Goal: Information Seeking & Learning: Check status

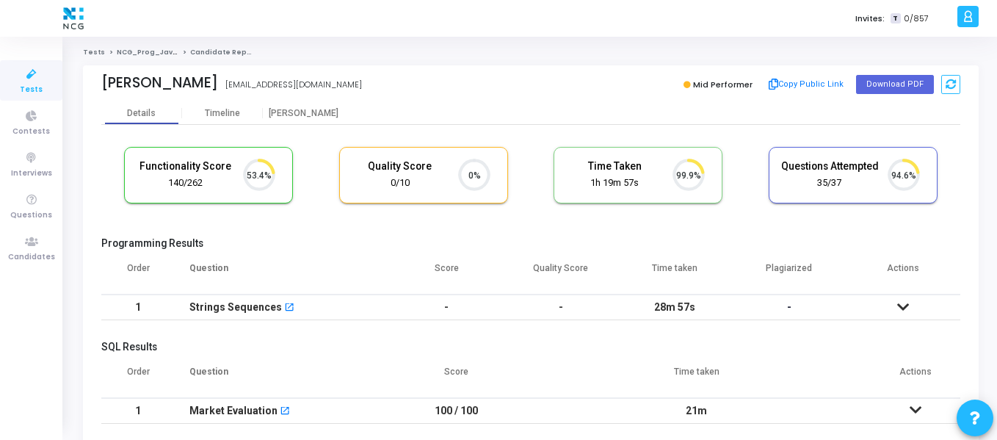
scroll to position [7, 7]
click at [36, 239] on icon at bounding box center [31, 242] width 31 height 18
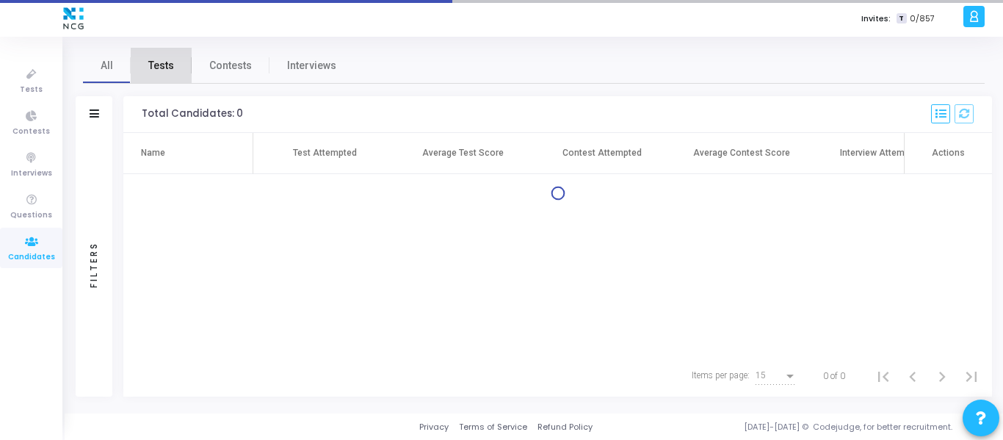
click at [162, 62] on span "Tests" at bounding box center [161, 65] width 26 height 15
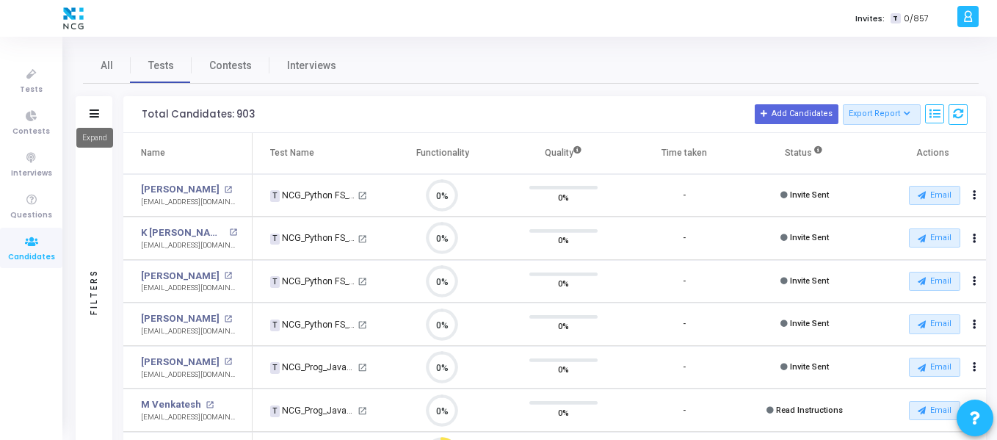
click at [97, 112] on icon at bounding box center [95, 113] width 10 height 8
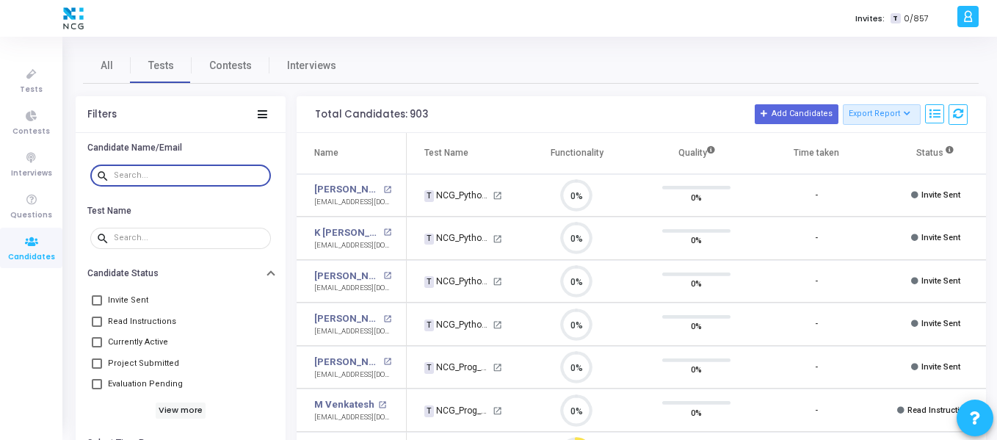
click at [123, 173] on input "text" at bounding box center [189, 175] width 151 height 9
paste input "sajithdc18@gmail.com"
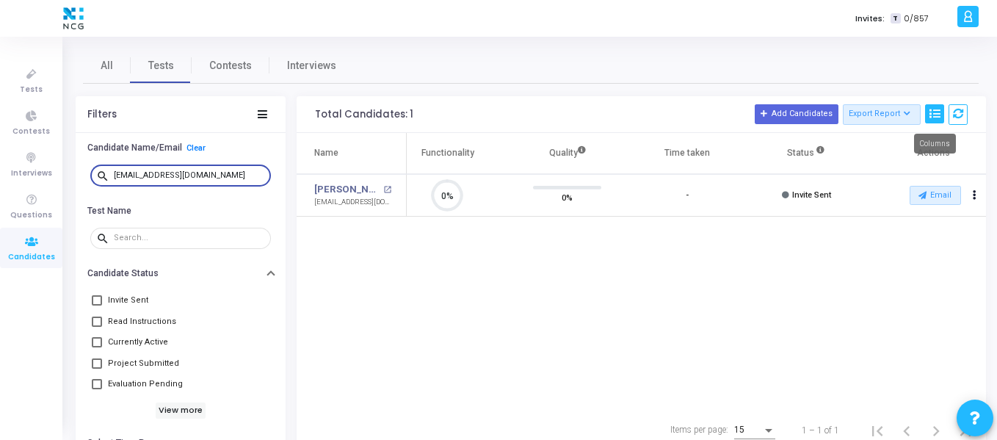
type input "sajithdc18@gmail.com"
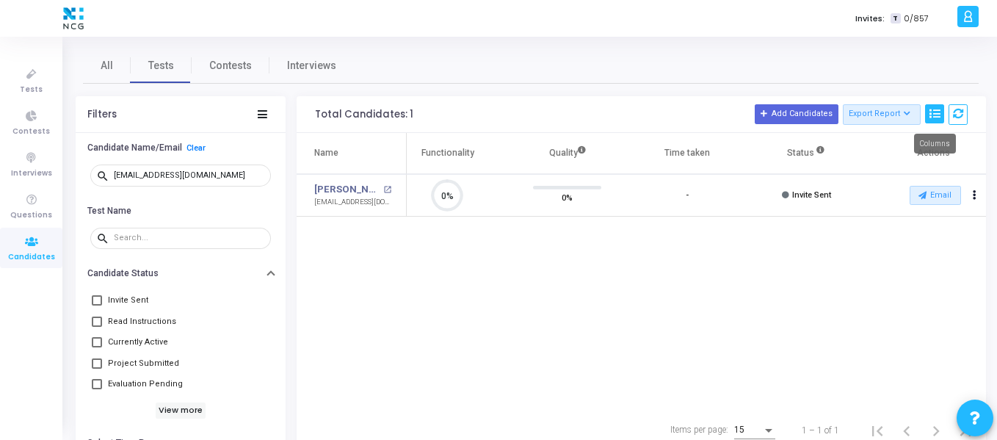
click at [936, 119] on icon at bounding box center [934, 114] width 10 height 10
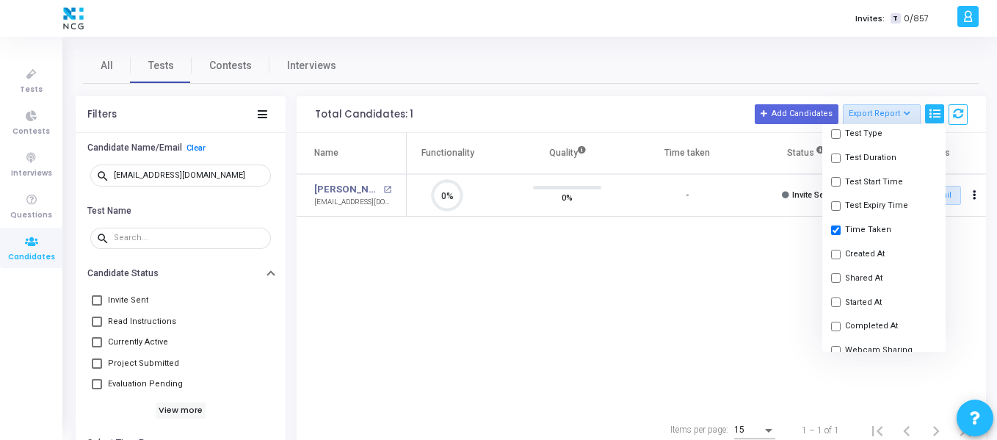
click at [838, 277] on input "checkbox" at bounding box center [836, 278] width 10 height 10
checkbox input "true"
click at [761, 278] on div "Name Test Name Functionality Quality Time taken Shared At Status Actions Sajith…" at bounding box center [641, 271] width 689 height 277
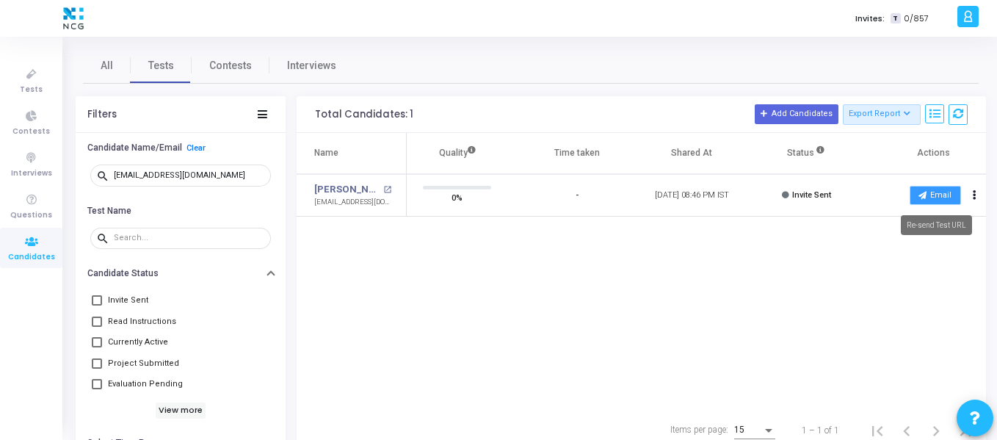
click at [923, 199] on icon at bounding box center [922, 195] width 8 height 8
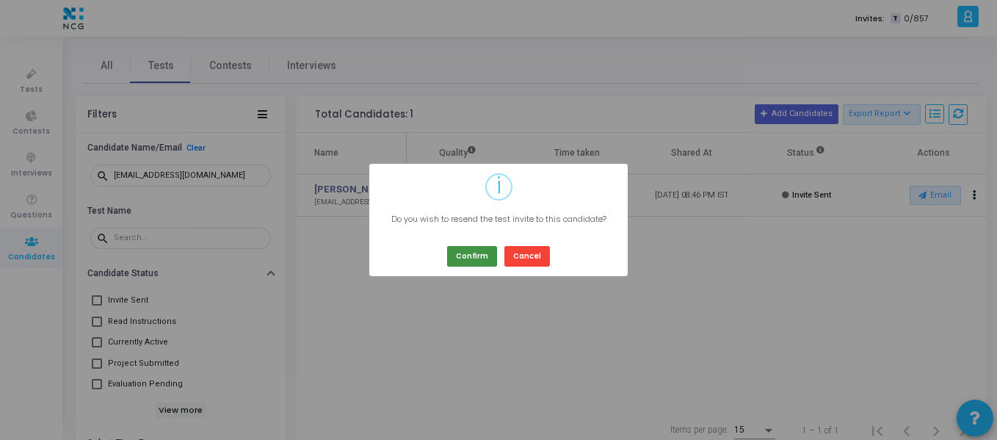
click at [468, 256] on button "Confirm" at bounding box center [472, 256] width 50 height 20
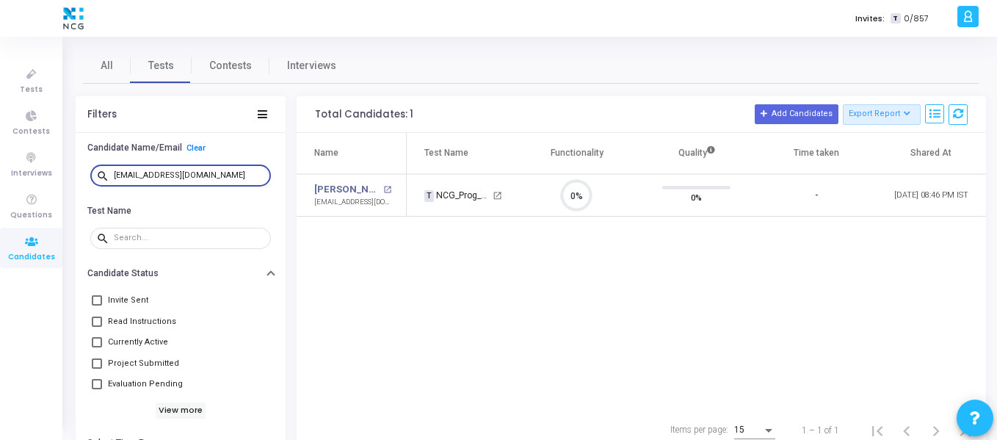
drag, startPoint x: 205, startPoint y: 172, endPoint x: 111, endPoint y: 176, distance: 94.1
click at [111, 176] on div "search sajithdc18@gmail.com" at bounding box center [180, 174] width 181 height 23
paste input "contactrajeshhere@gmail.com"
type input "contactrajeshhere@gmail.com"
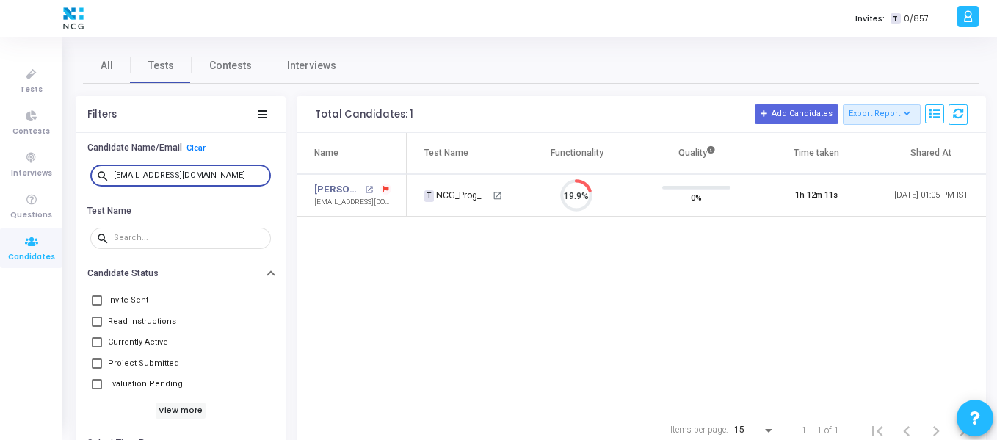
drag, startPoint x: 227, startPoint y: 178, endPoint x: 96, endPoint y: 167, distance: 131.1
click at [96, 167] on div "search contactrajeshhere@gmail.com" at bounding box center [180, 174] width 181 height 23
paste input "[EMAIL_ADDRESS][DOMAIN_NAME]"
type input "[EMAIL_ADDRESS][DOMAIN_NAME]"
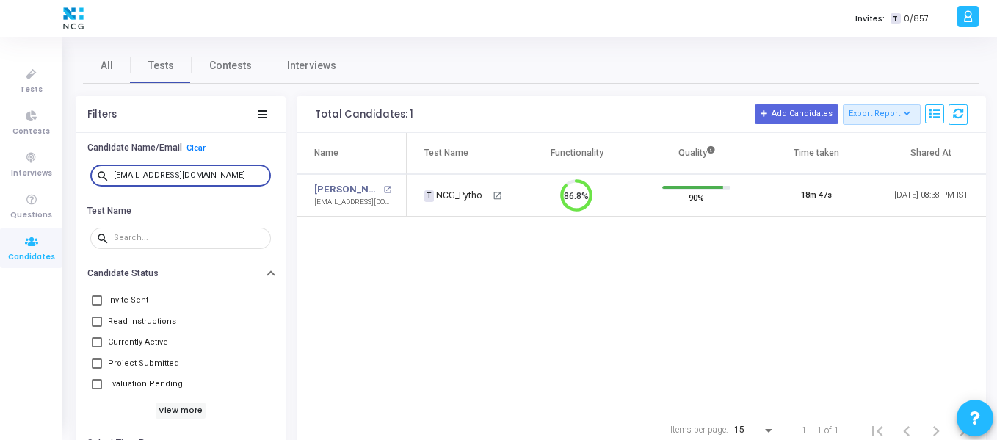
drag, startPoint x: 247, startPoint y: 175, endPoint x: 109, endPoint y: 175, distance: 138.0
click at [109, 175] on div "search bellamkondabharathraju@gmail.com" at bounding box center [180, 174] width 181 height 23
paste input "umashankargupta10@gmail.com"
type input "umashankargupta10@gmail.com"
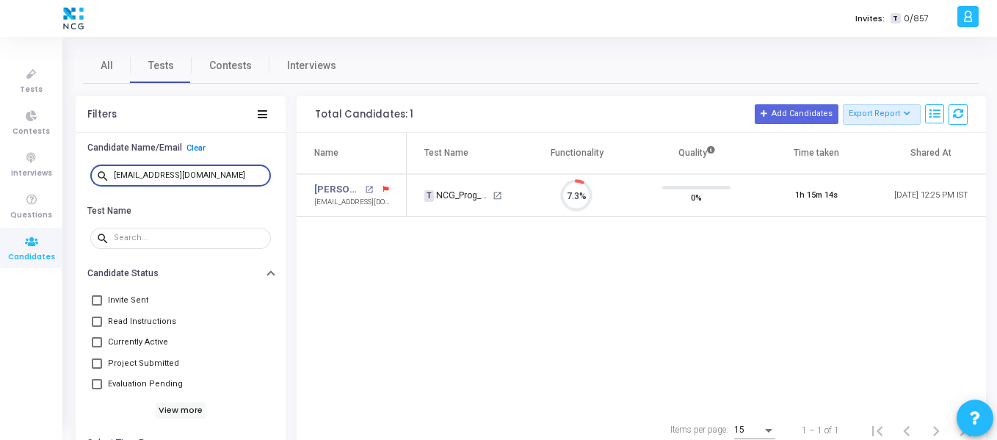
drag, startPoint x: 245, startPoint y: 178, endPoint x: 88, endPoint y: 175, distance: 157.1
click at [88, 175] on div "search umashankargupta10@gmail.com" at bounding box center [181, 175] width 188 height 33
paste input "khanrehman22.kr@gmail.com"
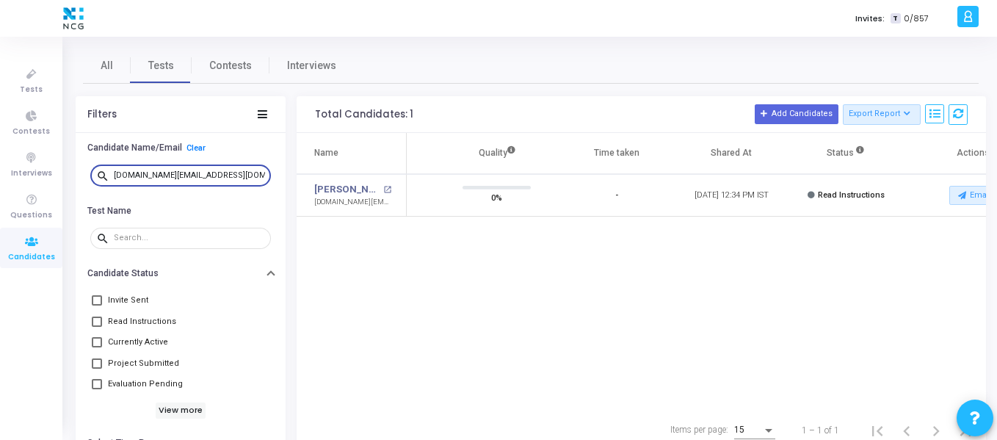
scroll to position [0, 239]
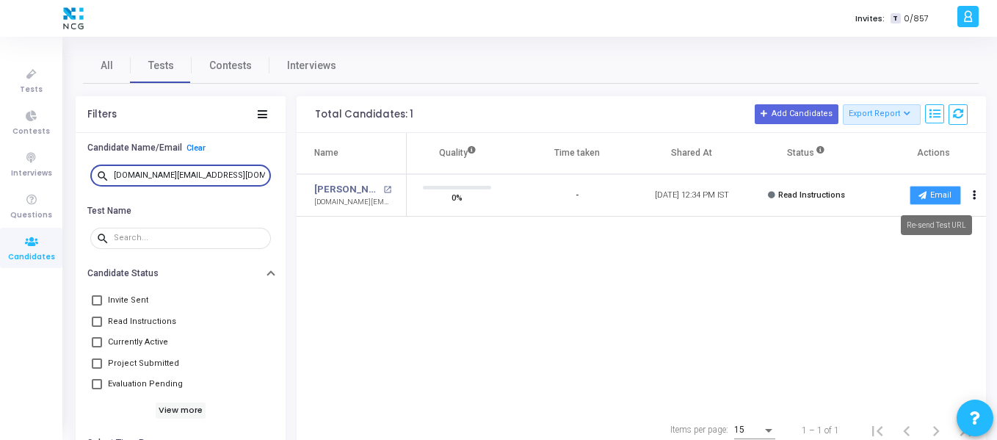
type input "khanrehman22.kr@gmail.com"
click at [928, 195] on button "Email" at bounding box center [935, 195] width 51 height 19
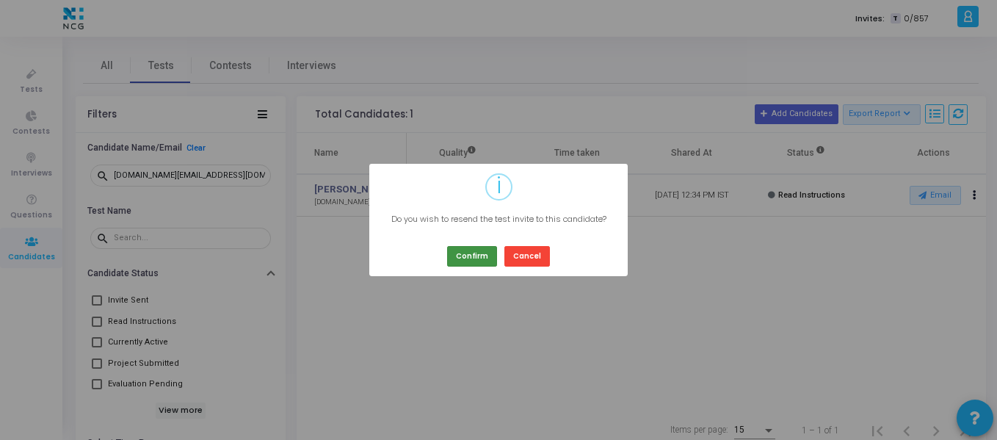
click at [472, 261] on button "Confirm" at bounding box center [472, 256] width 50 height 20
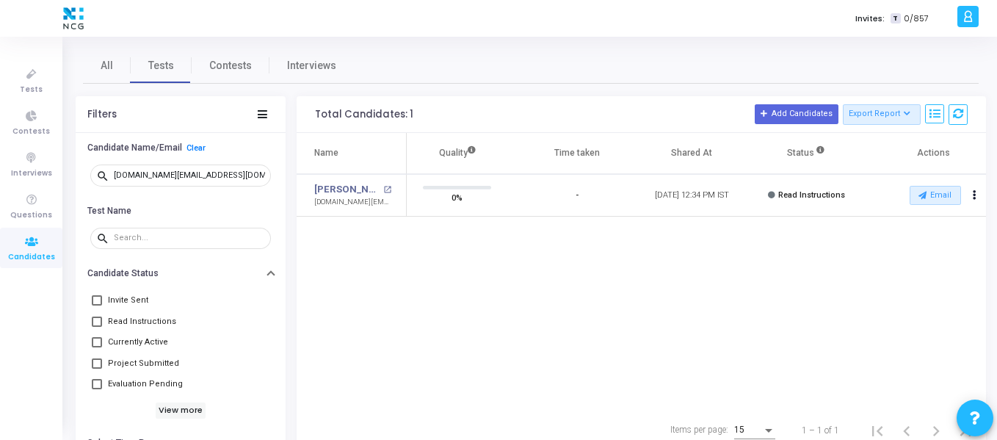
scroll to position [0, 0]
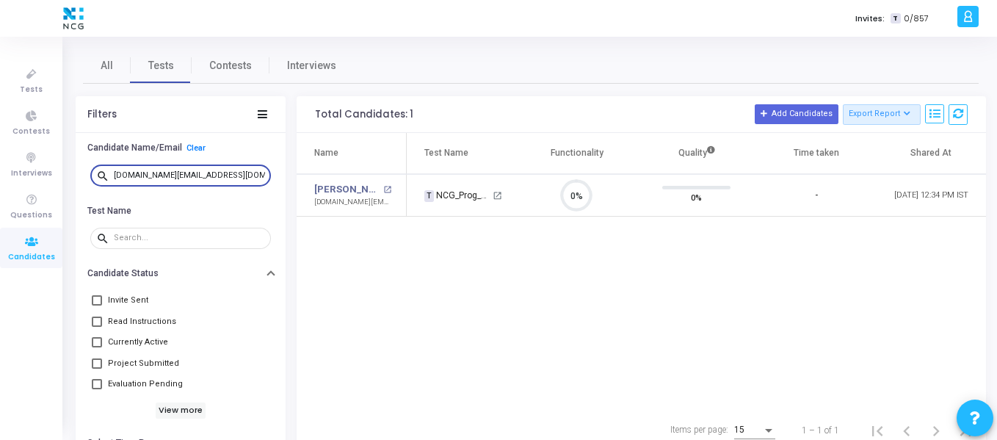
drag, startPoint x: 231, startPoint y: 174, endPoint x: 94, endPoint y: 186, distance: 137.9
click at [94, 186] on div "search khanrehman22.kr@gmail.com" at bounding box center [180, 175] width 181 height 33
paste input "radhikadhopeshwarkar@gmail.com"
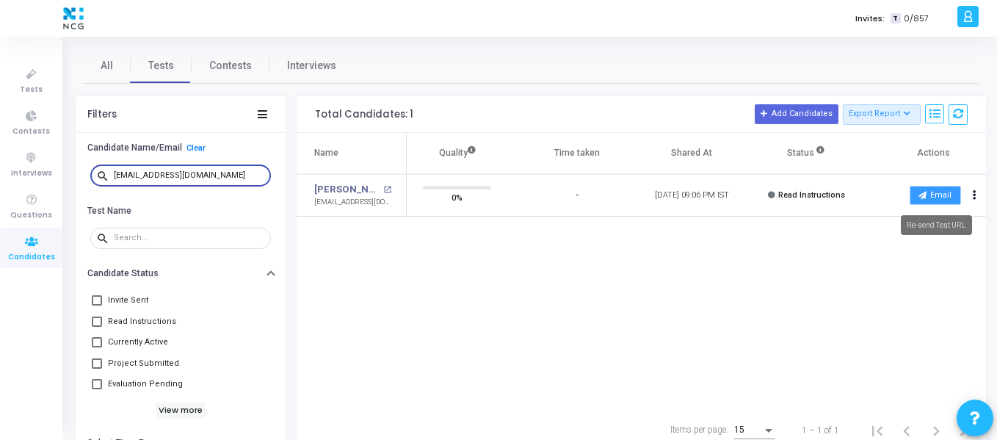
type input "radhikadhopeshwarkar@gmail.com"
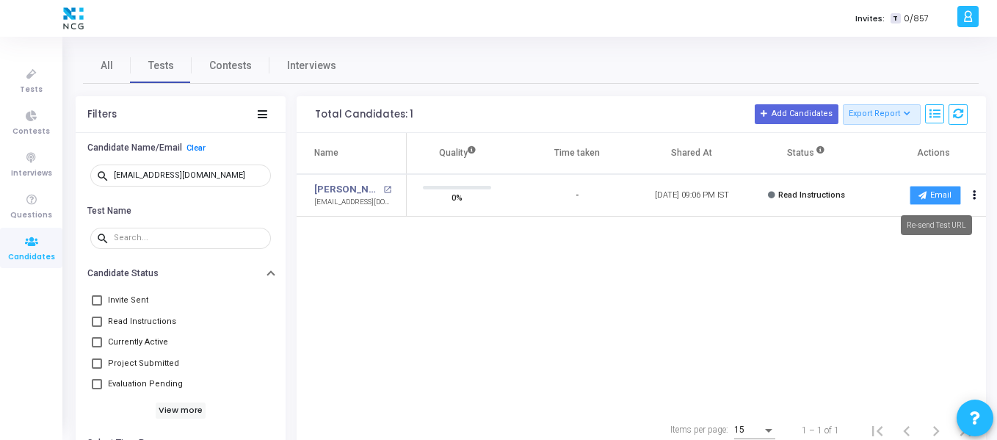
click at [928, 196] on button "Email" at bounding box center [935, 195] width 51 height 19
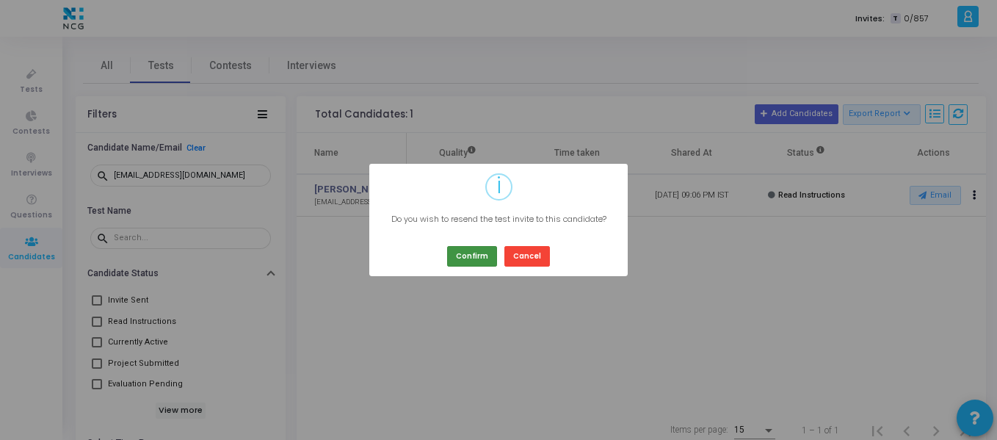
click at [467, 262] on button "Confirm" at bounding box center [472, 256] width 50 height 20
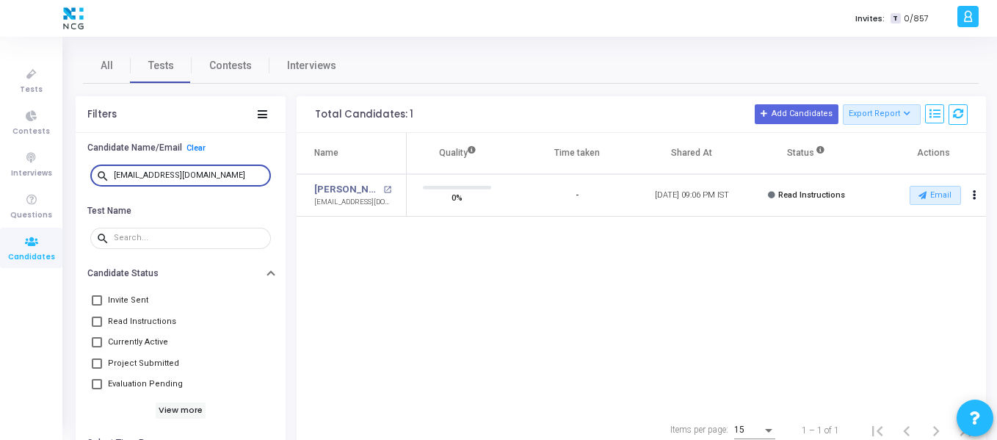
drag, startPoint x: 253, startPoint y: 174, endPoint x: 84, endPoint y: 160, distance: 169.4
click at [84, 160] on div "search radhikadhopeshwarkar@gmail.com" at bounding box center [181, 175] width 210 height 33
paste input "guptapooja210699@gmail.com"
type input "guptapooja210699@gmail.com"
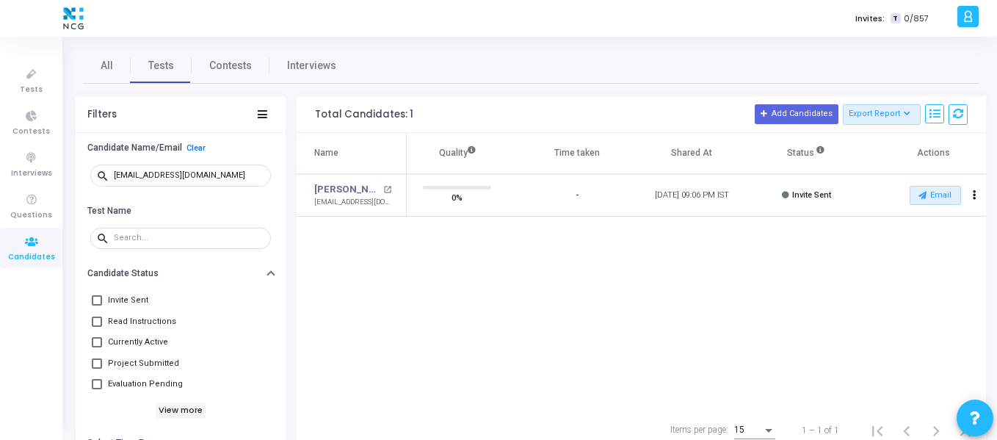
drag, startPoint x: 648, startPoint y: 409, endPoint x: 697, endPoint y: 406, distance: 49.3
click at [697, 406] on div "Total Candidates: 1 Add Candidates Export Report Name Test/Contest Questions Fu…" at bounding box center [641, 273] width 689 height 355
click at [940, 195] on button "Email" at bounding box center [935, 195] width 51 height 19
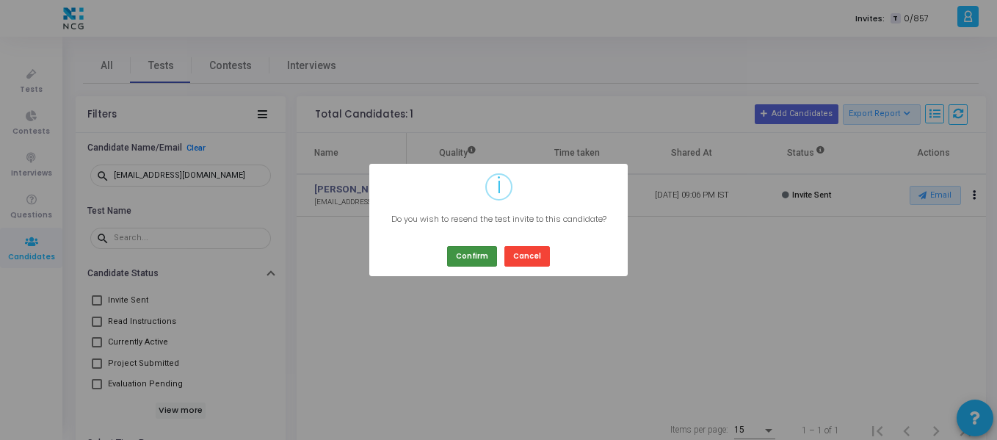
click at [467, 250] on button "Confirm" at bounding box center [472, 256] width 50 height 20
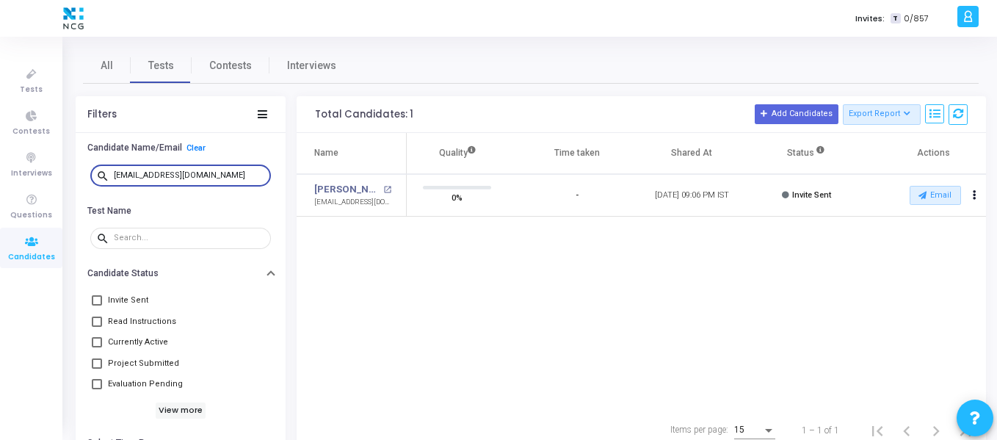
drag, startPoint x: 231, startPoint y: 173, endPoint x: 98, endPoint y: 174, distance: 132.9
click at [98, 174] on div "search guptapooja210699@gmail.com" at bounding box center [180, 174] width 181 height 23
type input "amandwivedi.cse18@gmail.com"
click at [935, 193] on button "Email" at bounding box center [935, 195] width 51 height 19
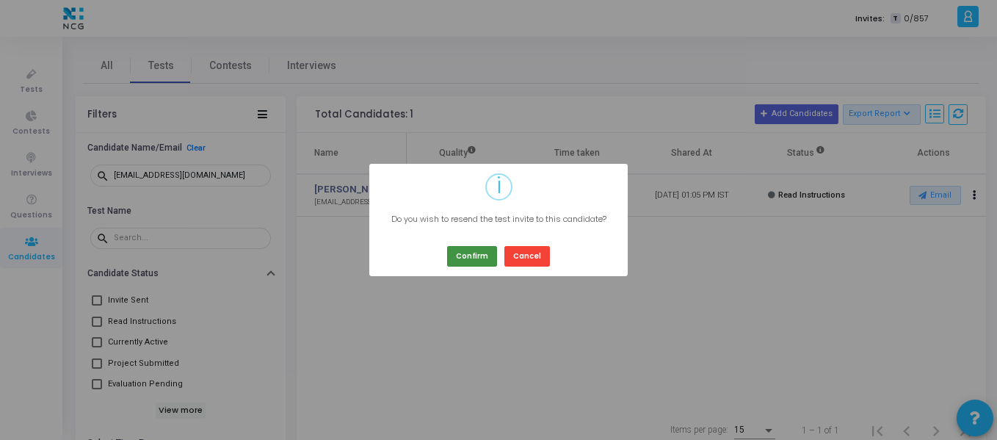
click at [468, 258] on button "Confirm" at bounding box center [472, 256] width 50 height 20
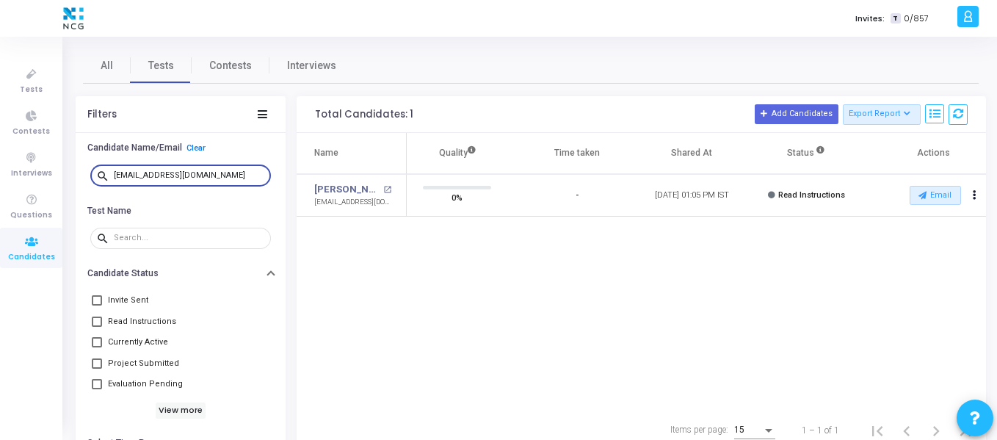
drag, startPoint x: 241, startPoint y: 177, endPoint x: 92, endPoint y: 176, distance: 149.0
click at [92, 176] on div "search amandwivedi.cse18@gmail.com" at bounding box center [180, 174] width 181 height 23
paste input "katikaeranna051@gmail.com"
type input "katikaeranna051@gmail.com"
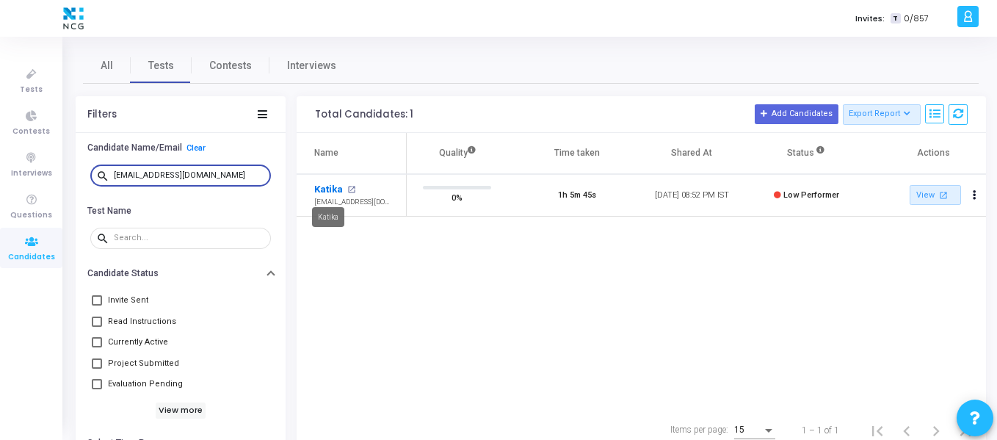
click at [333, 192] on link "Katika" at bounding box center [328, 189] width 29 height 15
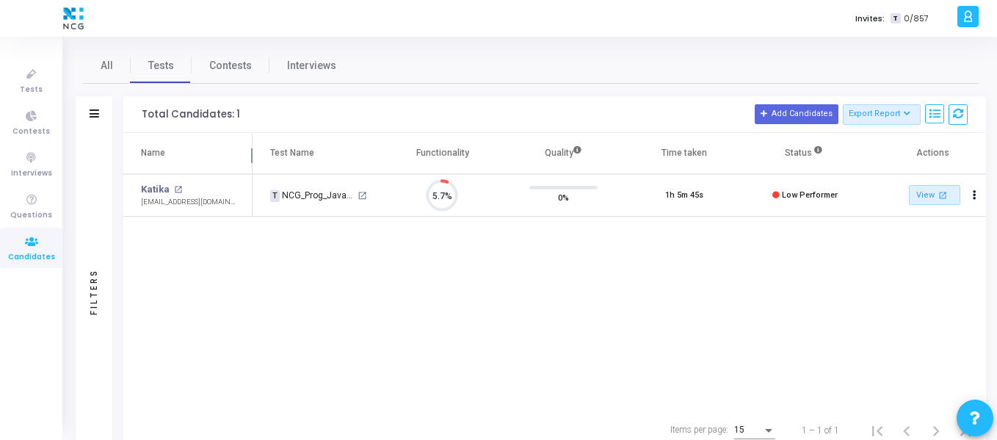
scroll to position [31, 37]
click at [98, 116] on icon at bounding box center [95, 113] width 10 height 8
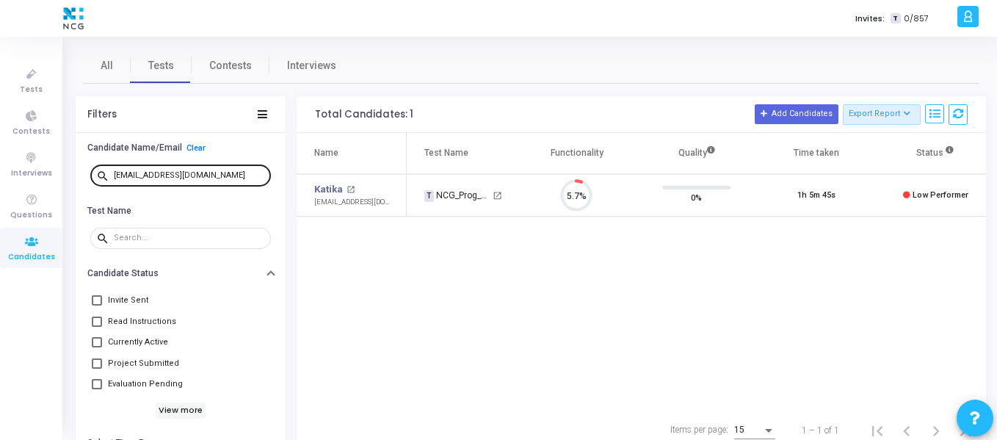
drag, startPoint x: 222, startPoint y: 170, endPoint x: 189, endPoint y: 168, distance: 32.3
click at [189, 168] on div "katikaeranna051@gmail.com" at bounding box center [189, 174] width 151 height 23
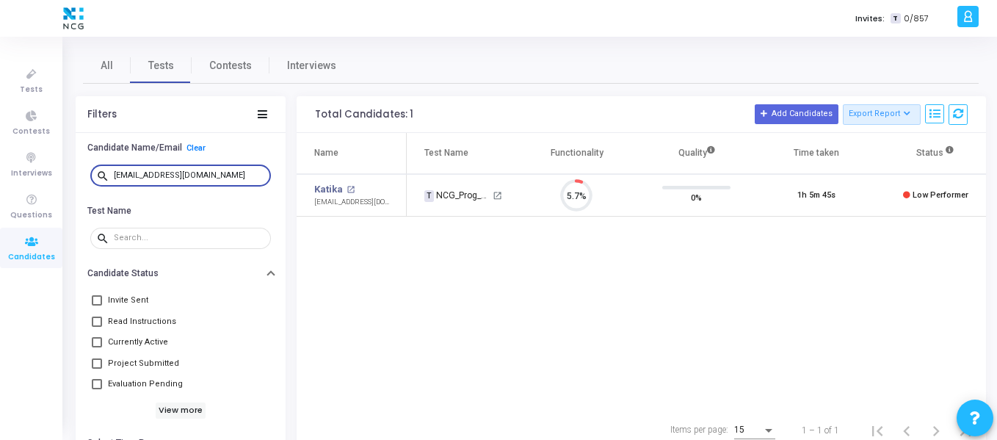
drag, startPoint x: 224, startPoint y: 179, endPoint x: 109, endPoint y: 175, distance: 114.6
click at [109, 175] on div "search katikaeranna051@gmail.com" at bounding box center [180, 174] width 181 height 23
paste input "rekha.y.ubbu"
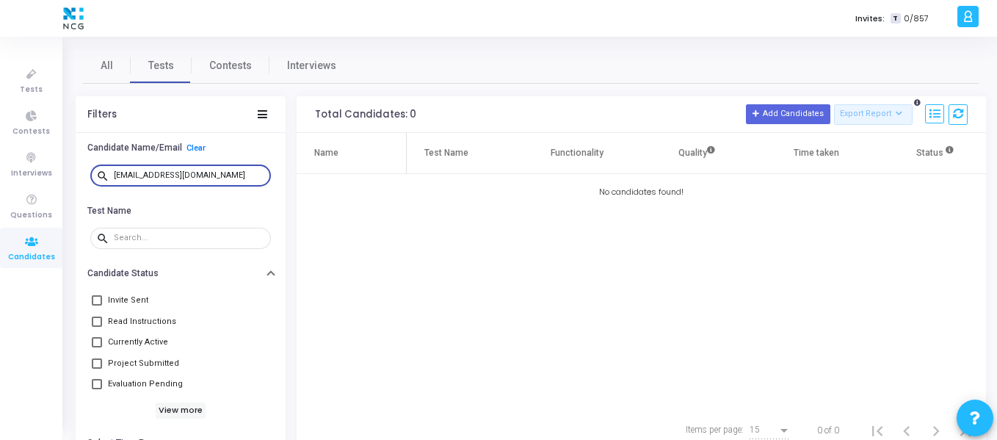
type input "rekha.y.ubbu@gmail.com"
drag, startPoint x: 216, startPoint y: 178, endPoint x: 90, endPoint y: 179, distance: 125.5
click at [90, 179] on div "search rekha.y.ubbu@gmail.com" at bounding box center [180, 174] width 181 height 23
paste input "ajsingadiya@gmail.com"
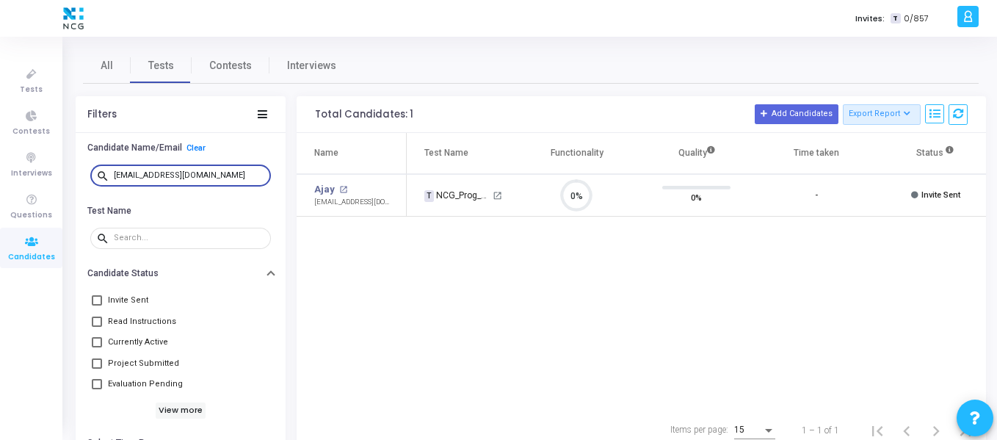
scroll to position [0, 129]
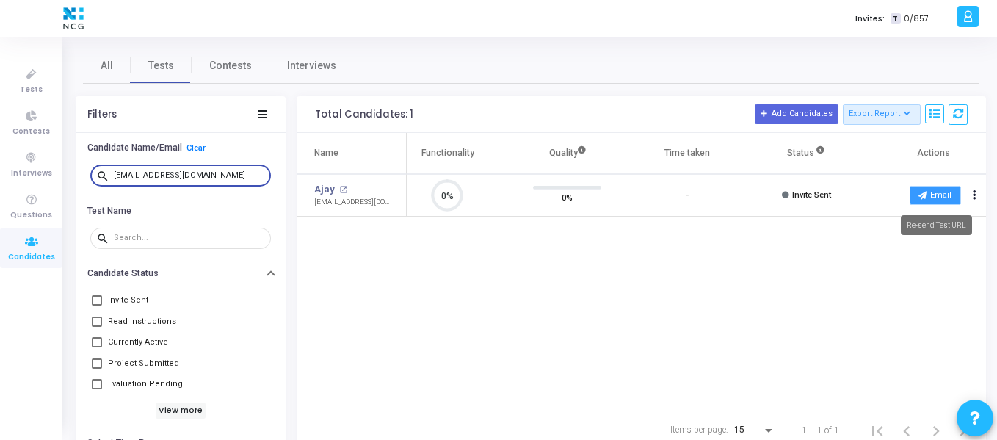
type input "ajsingadiya@gmail.com"
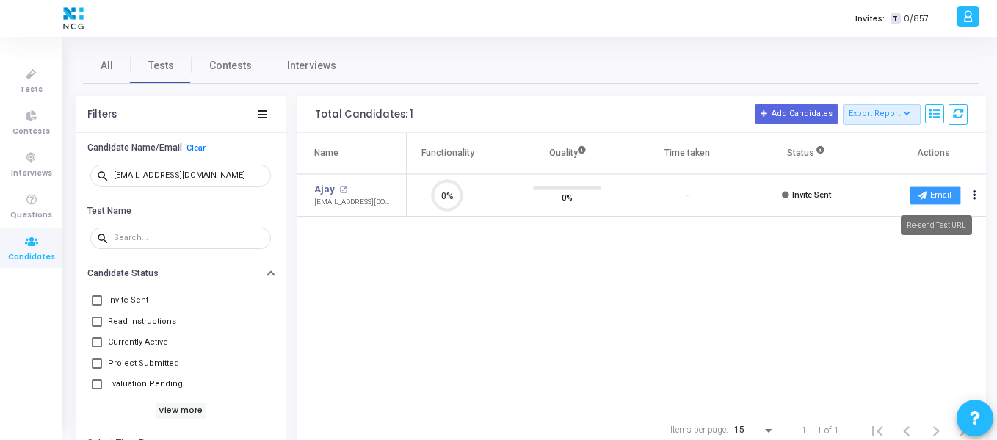
click at [924, 200] on button "Email" at bounding box center [935, 195] width 51 height 19
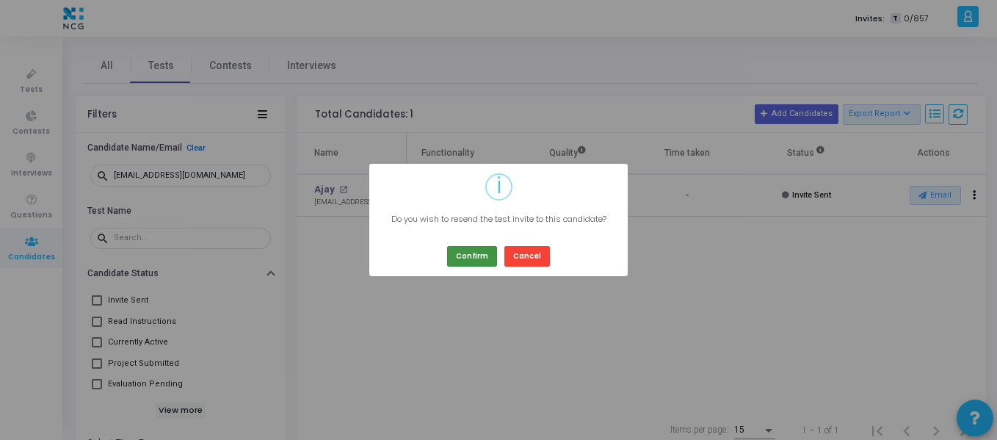
click at [487, 255] on button "Confirm" at bounding box center [472, 256] width 50 height 20
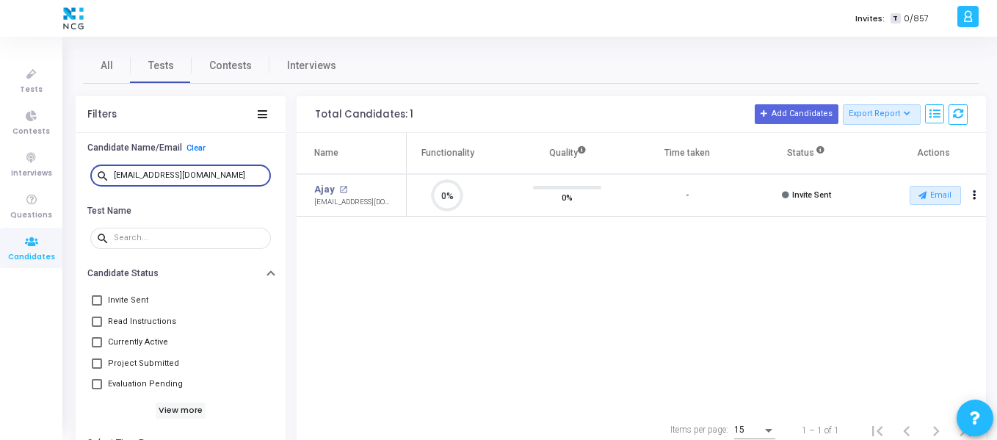
drag, startPoint x: 211, startPoint y: 176, endPoint x: 98, endPoint y: 181, distance: 112.4
click at [98, 181] on div "search ajsingadiya@gmail.com" at bounding box center [180, 174] width 181 height 23
paste input "[EMAIL_ADDRESS][DOMAIN_NAME]"
type input "[EMAIL_ADDRESS][DOMAIN_NAME]"
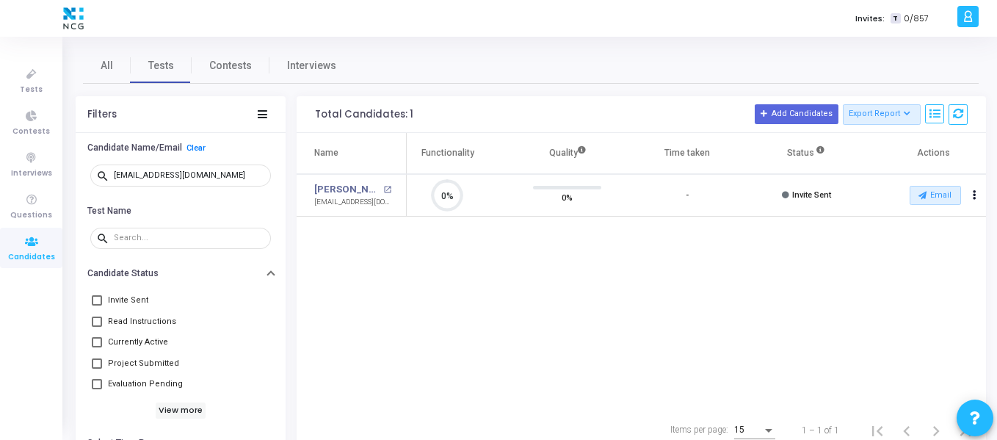
drag, startPoint x: 718, startPoint y: 402, endPoint x: 532, endPoint y: 392, distance: 186.8
click at [532, 392] on div "Name Test Name Functionality Quality Time taken Status Actions Hemalatha Dadagi…" at bounding box center [641, 271] width 689 height 277
click at [938, 107] on button at bounding box center [934, 114] width 19 height 20
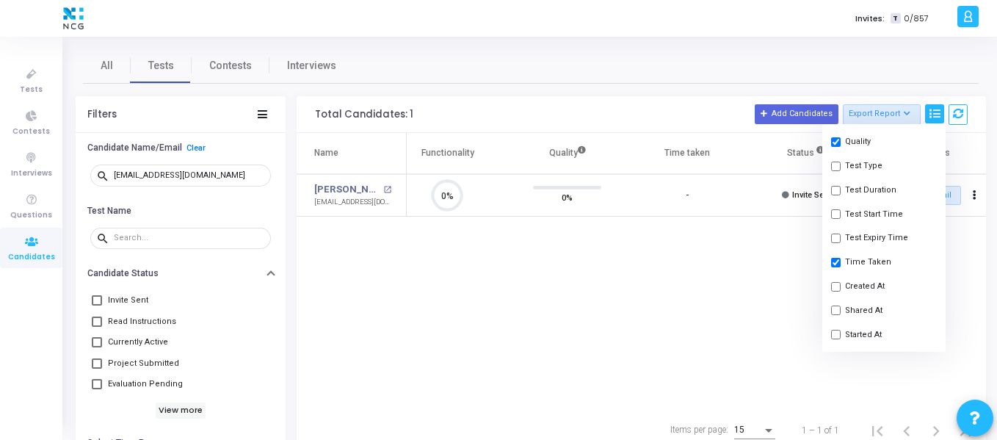
scroll to position [105, 0]
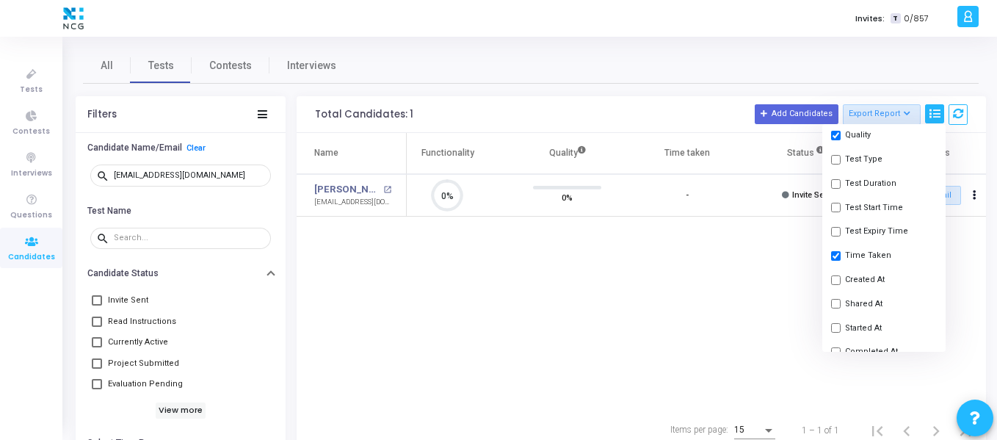
click at [837, 302] on input "checkbox" at bounding box center [836, 304] width 10 height 10
checkbox input "true"
click at [783, 310] on div "Name Test Name Functionality Quality Time taken Shared At Status Actions Hemala…" at bounding box center [641, 271] width 689 height 277
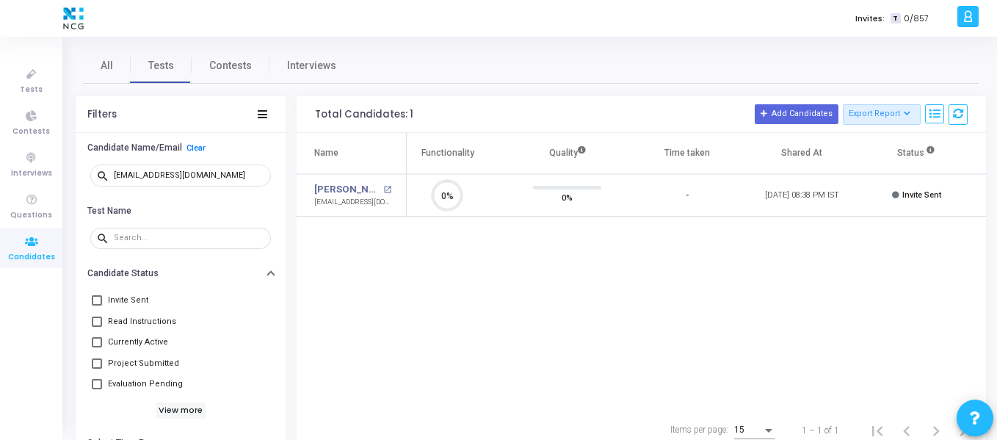
scroll to position [0, 239]
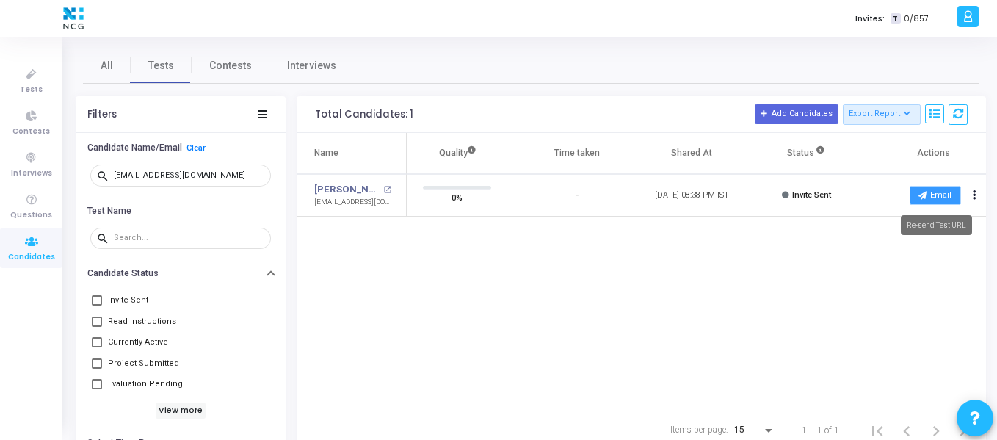
click at [932, 200] on button "Email" at bounding box center [935, 195] width 51 height 19
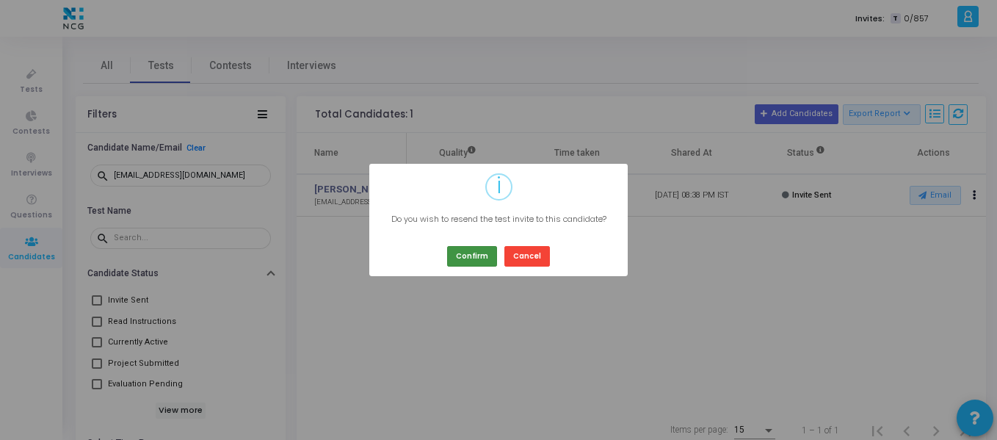
click at [462, 256] on button "Confirm" at bounding box center [472, 256] width 50 height 20
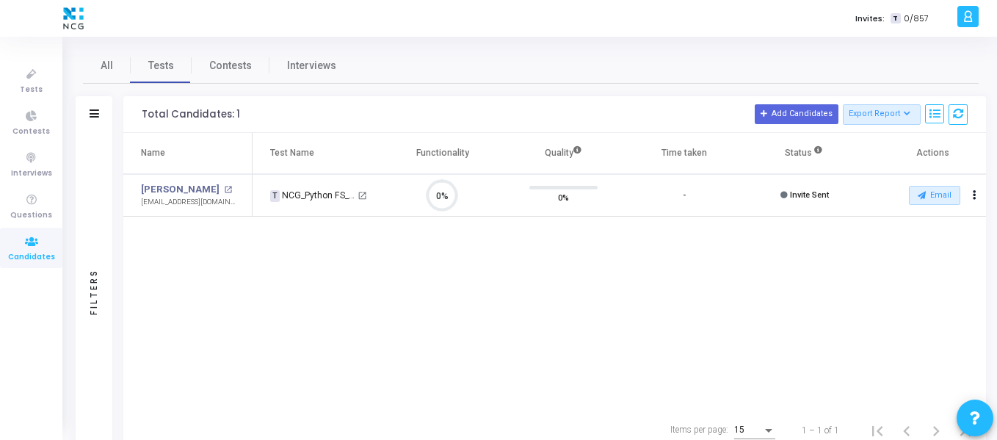
scroll to position [31, 37]
click at [920, 200] on button "Email" at bounding box center [934, 195] width 51 height 19
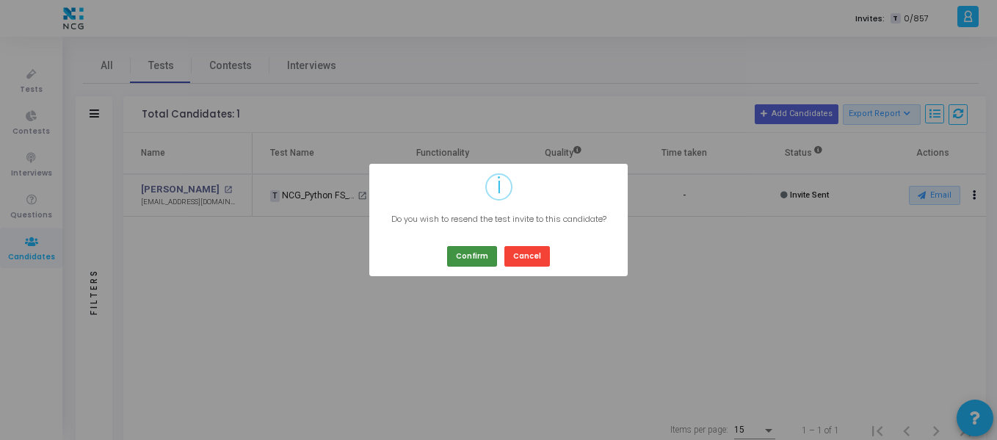
click at [474, 250] on button "Confirm" at bounding box center [472, 256] width 50 height 20
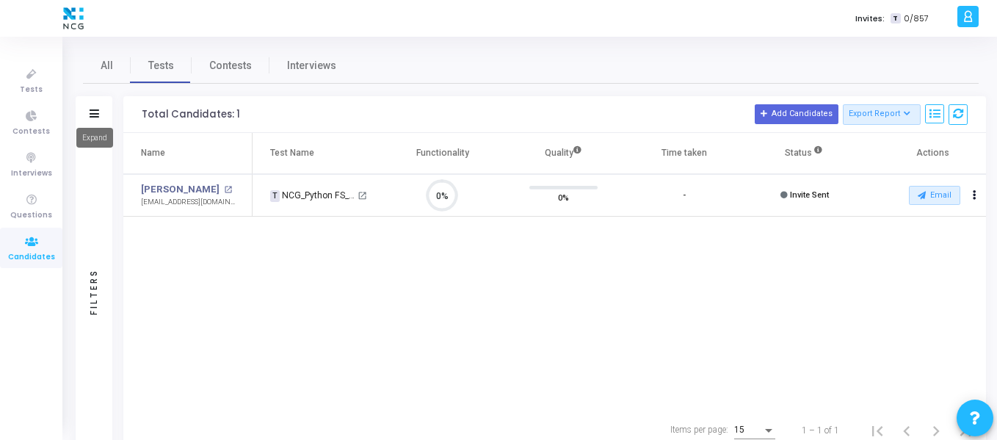
click at [97, 115] on icon at bounding box center [95, 113] width 10 height 8
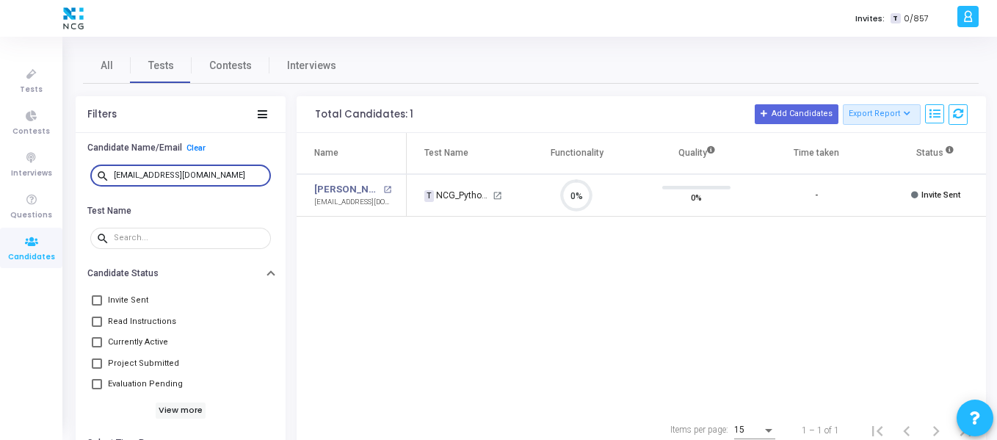
drag, startPoint x: 232, startPoint y: 175, endPoint x: 96, endPoint y: 182, distance: 136.0
click at [96, 182] on div "search [EMAIL_ADDRESS][DOMAIN_NAME]" at bounding box center [180, 174] width 181 height 23
paste input "varmasp211"
type input "[EMAIL_ADDRESS][DOMAIN_NAME]"
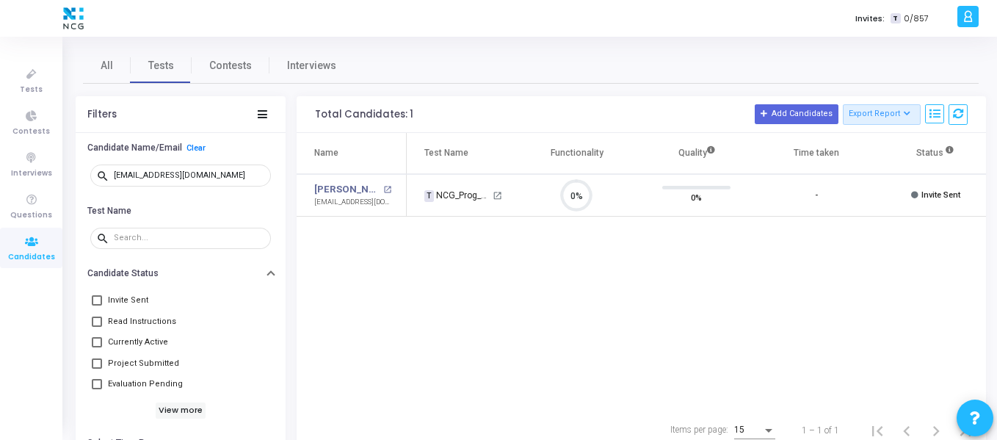
drag, startPoint x: 456, startPoint y: 402, endPoint x: 658, endPoint y: 395, distance: 202.0
click at [658, 395] on div "Name Test Name Functionality Quality Time taken Status Actions [PERSON_NAME] op…" at bounding box center [641, 271] width 689 height 277
click at [744, 353] on div "Name Test Name Functionality Quality Time taken Status Actions [PERSON_NAME] op…" at bounding box center [641, 271] width 689 height 277
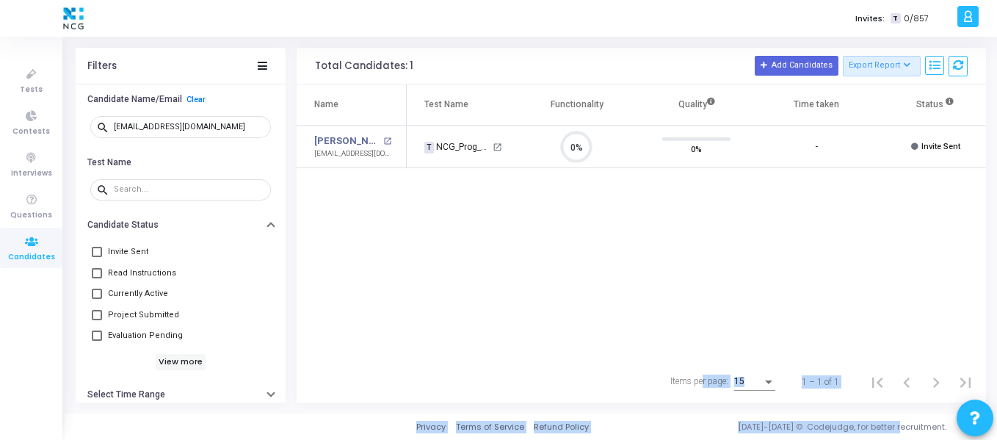
drag, startPoint x: 700, startPoint y: 410, endPoint x: 914, endPoint y: 432, distance: 215.5
click at [914, 391] on div "Invites: T 0/857 S [PERSON_NAME] Settings Account settings and more Log Out My …" at bounding box center [498, 172] width 997 height 440
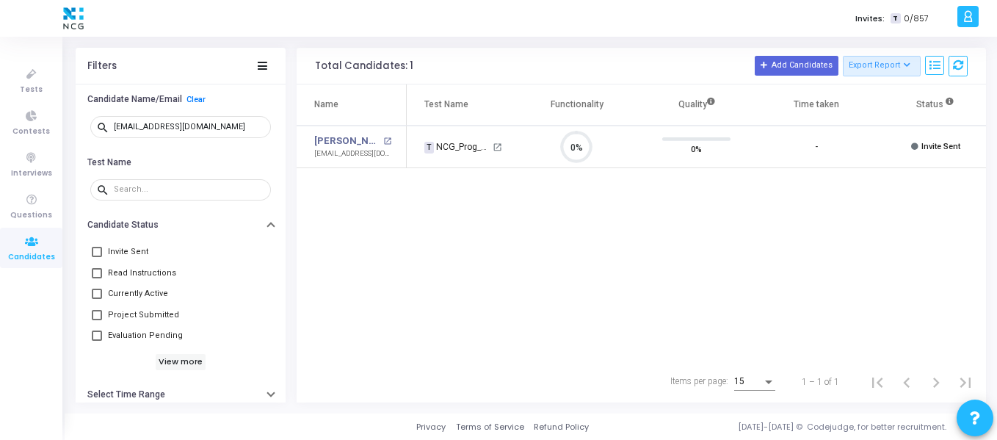
click at [837, 307] on div "Name Test Name Functionality Quality Time taken Status Actions [PERSON_NAME] op…" at bounding box center [641, 222] width 689 height 277
click at [757, 352] on div "Name Test Name Functionality Quality Time taken Status Actions [PERSON_NAME] op…" at bounding box center [641, 222] width 689 height 277
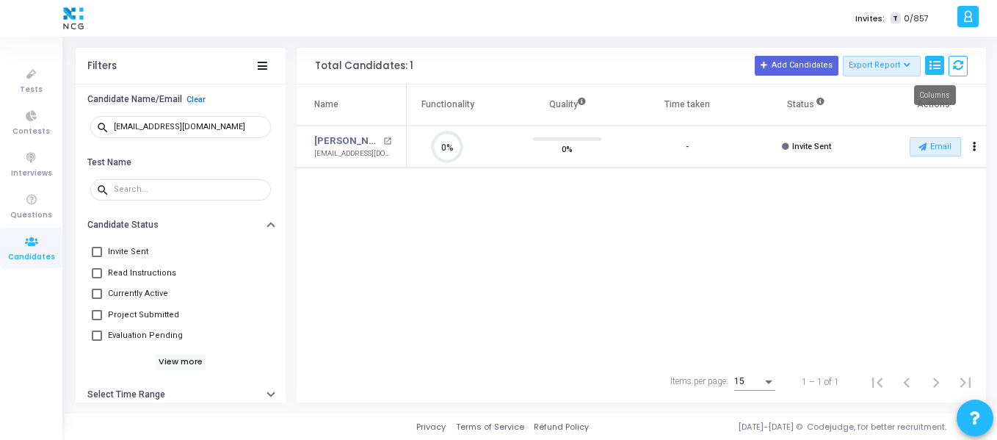
click at [932, 70] on icon at bounding box center [934, 65] width 10 height 10
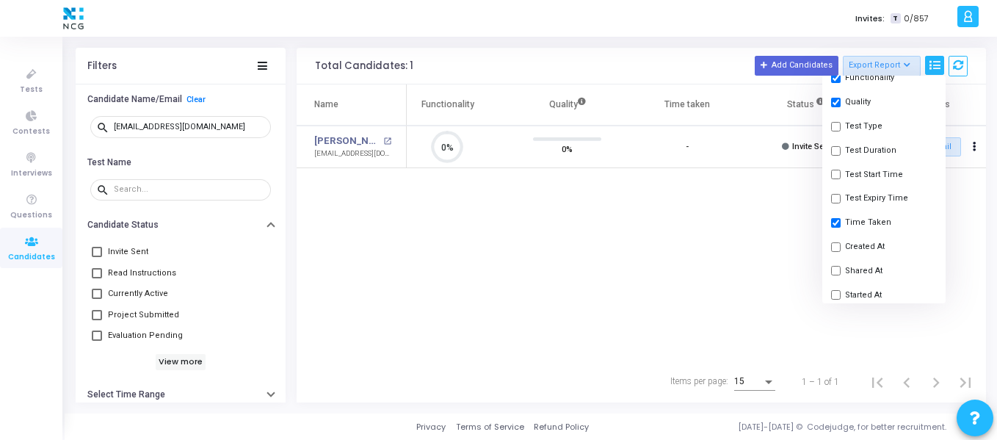
scroll to position [90, 0]
click at [857, 268] on button "Shared At" at bounding box center [883, 270] width 123 height 24
checkbox input "true"
click at [780, 289] on div "Name Test Name Functionality Quality Time taken Shared At Status Actions [PERSO…" at bounding box center [641, 222] width 689 height 277
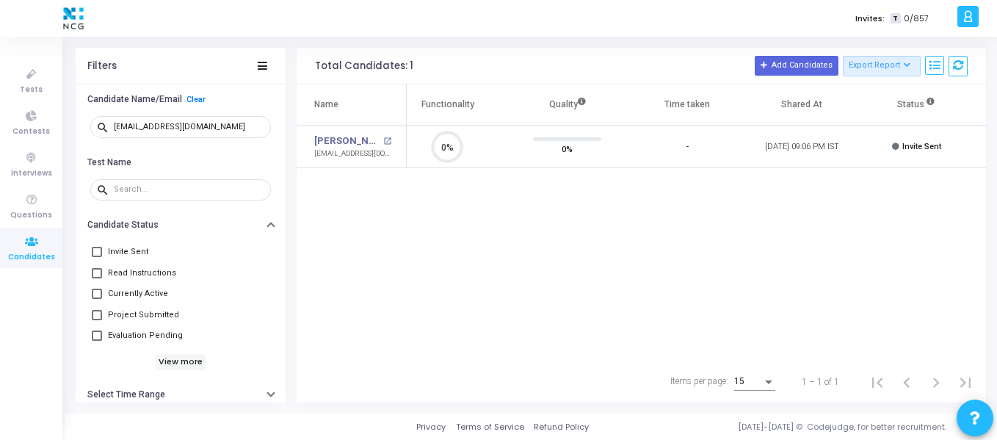
scroll to position [0, 239]
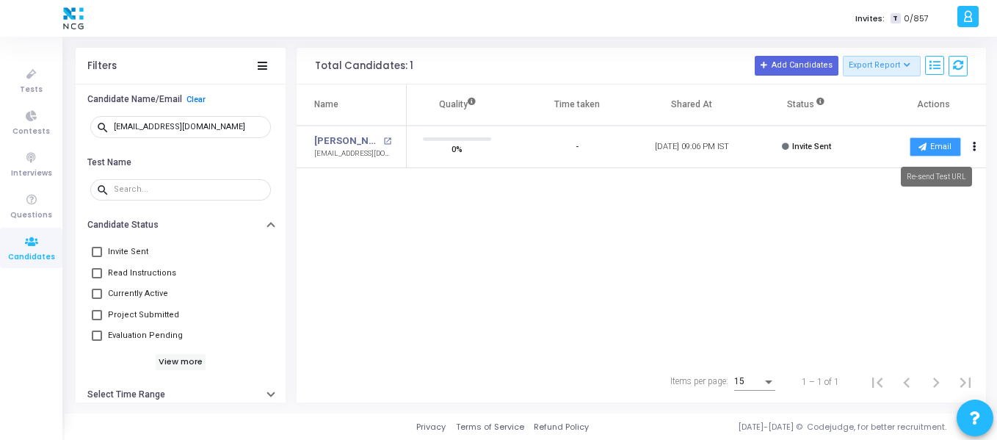
click at [932, 150] on button "Email" at bounding box center [935, 146] width 51 height 19
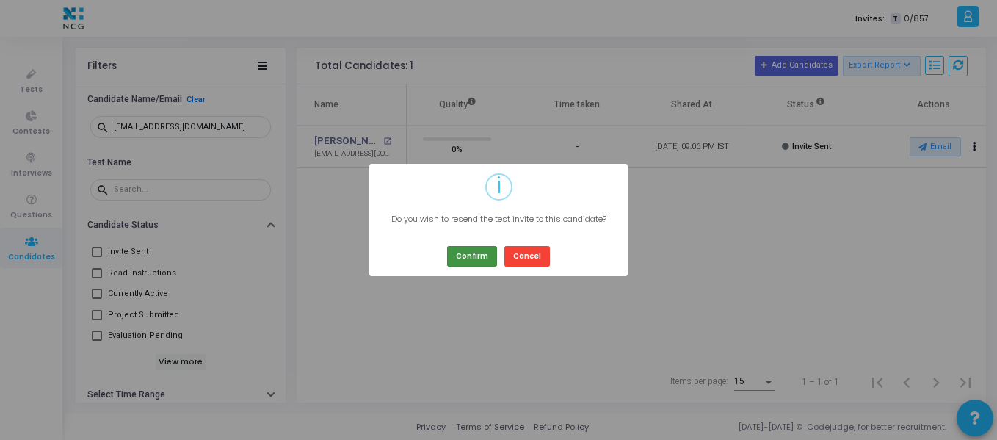
click at [485, 255] on button "Confirm" at bounding box center [472, 256] width 50 height 20
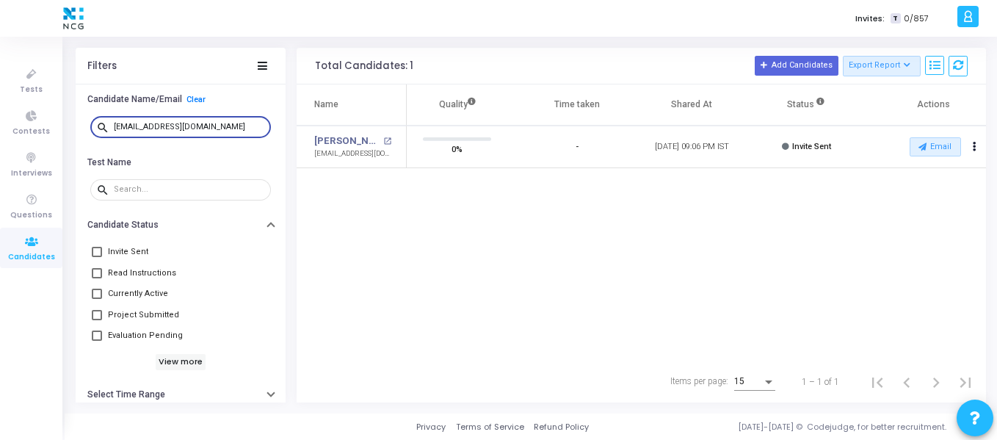
drag, startPoint x: 208, startPoint y: 123, endPoint x: 89, endPoint y: 128, distance: 119.0
click at [89, 128] on div "search [EMAIL_ADDRESS][DOMAIN_NAME]" at bounding box center [181, 127] width 188 height 33
paste input "nikhilreddyyegireddy087"
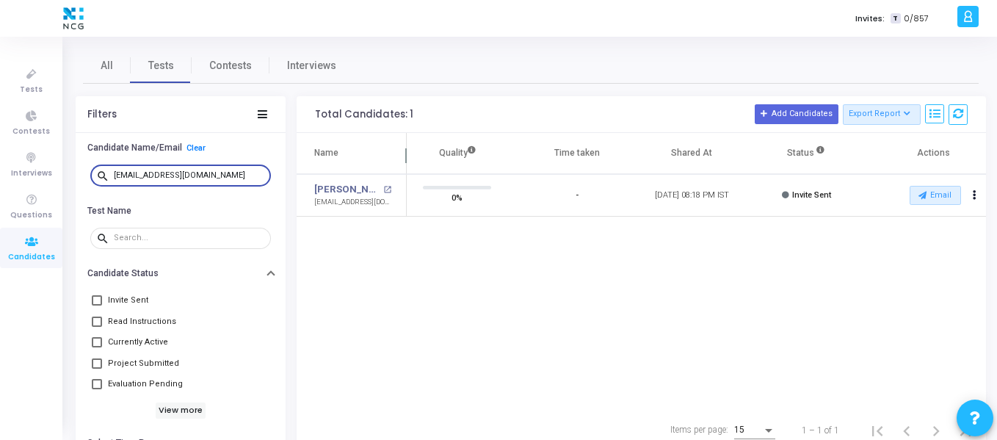
scroll to position [31, 37]
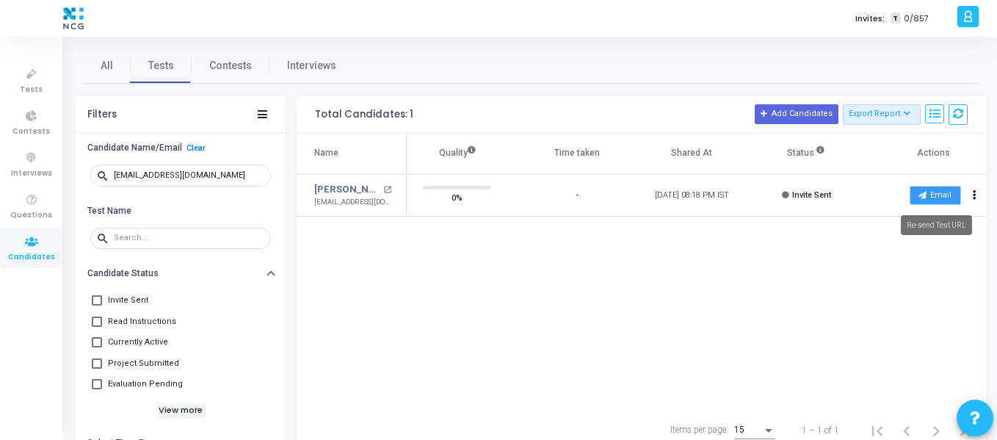
click at [924, 197] on icon at bounding box center [922, 195] width 8 height 8
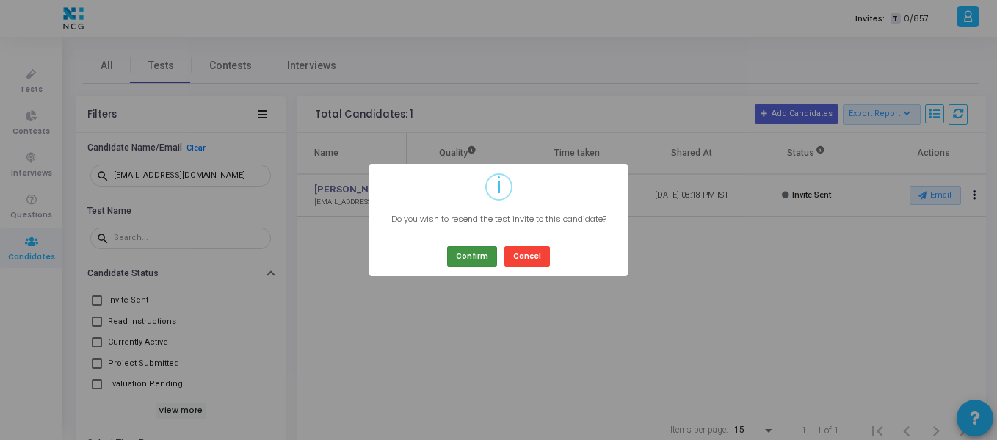
click at [472, 255] on button "Confirm" at bounding box center [472, 256] width 50 height 20
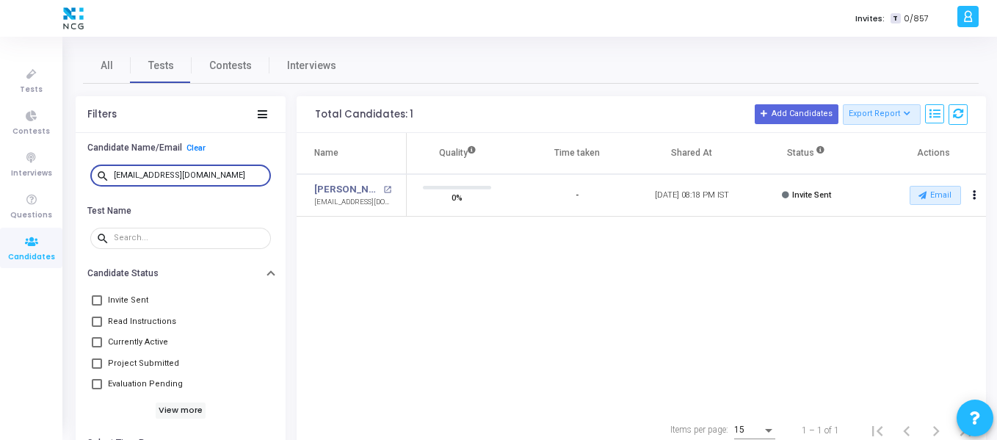
drag, startPoint x: 245, startPoint y: 171, endPoint x: 101, endPoint y: 179, distance: 144.9
click at [101, 179] on div "search [EMAIL_ADDRESS][DOMAIN_NAME]" at bounding box center [180, 174] width 181 height 23
paste input "dadagirihemalatha"
click at [129, 178] on input "[EMAIL_ADDRESS][DOMAIN_NAME]" at bounding box center [189, 175] width 151 height 9
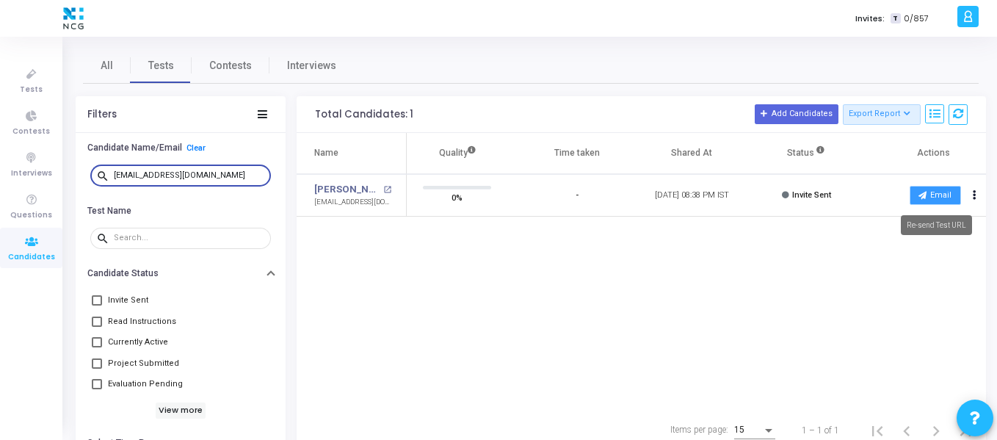
type input "[EMAIL_ADDRESS][DOMAIN_NAME]"
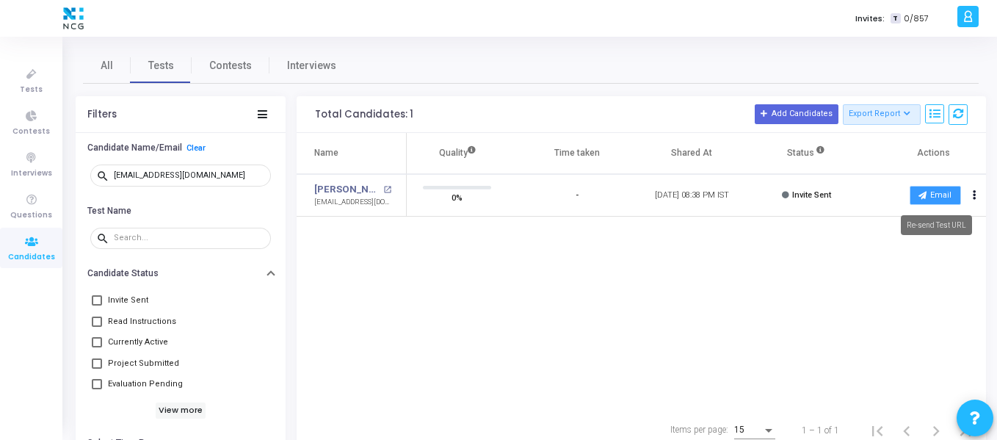
click at [930, 192] on button "Email" at bounding box center [935, 195] width 51 height 19
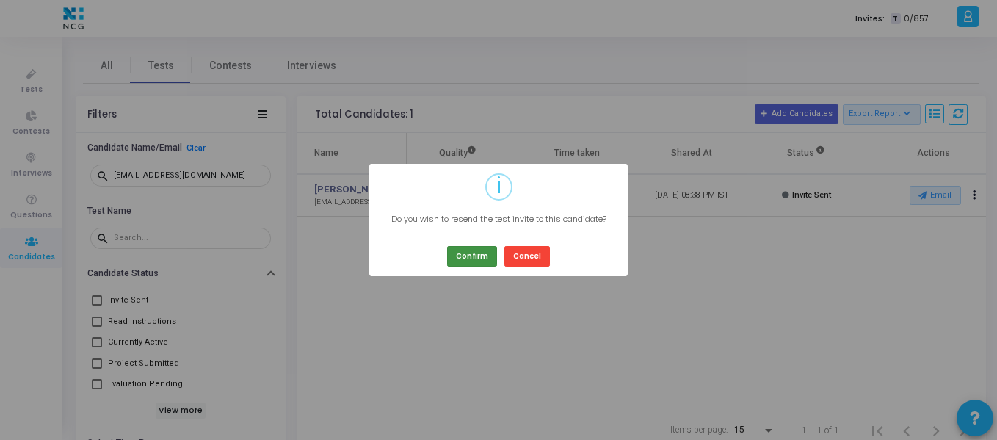
click at [467, 255] on button "Confirm" at bounding box center [472, 256] width 50 height 20
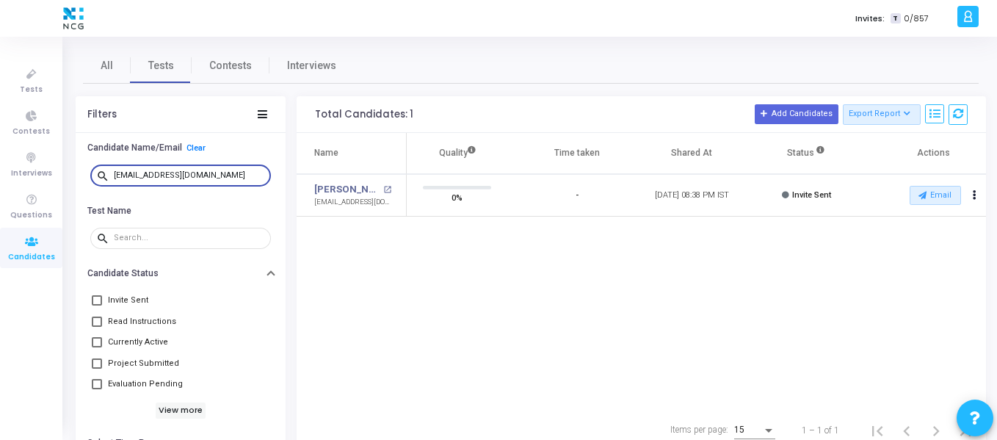
drag, startPoint x: 244, startPoint y: 171, endPoint x: 101, endPoint y: 175, distance: 144.0
click at [101, 175] on div "search [EMAIL_ADDRESS][DOMAIN_NAME]" at bounding box center [180, 174] width 181 height 23
paste input "[EMAIL_ADDRESS][DOMAIN_NAME]"
type input "[EMAIL_ADDRESS][DOMAIN_NAME]"
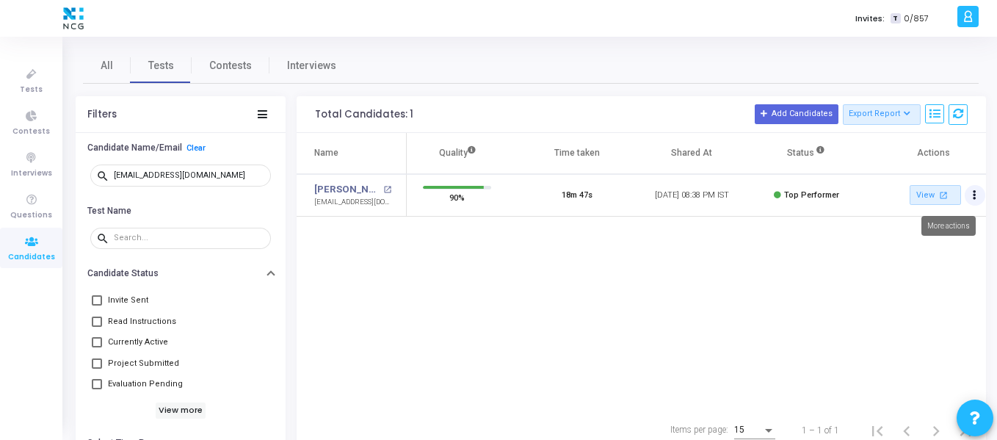
click at [975, 196] on icon "Actions" at bounding box center [975, 195] width 4 height 7
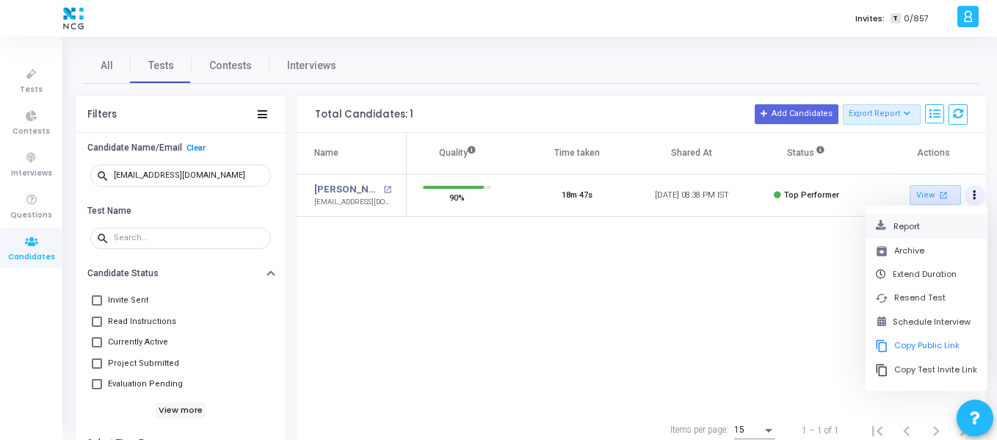
click at [926, 231] on button "Report" at bounding box center [926, 227] width 102 height 14
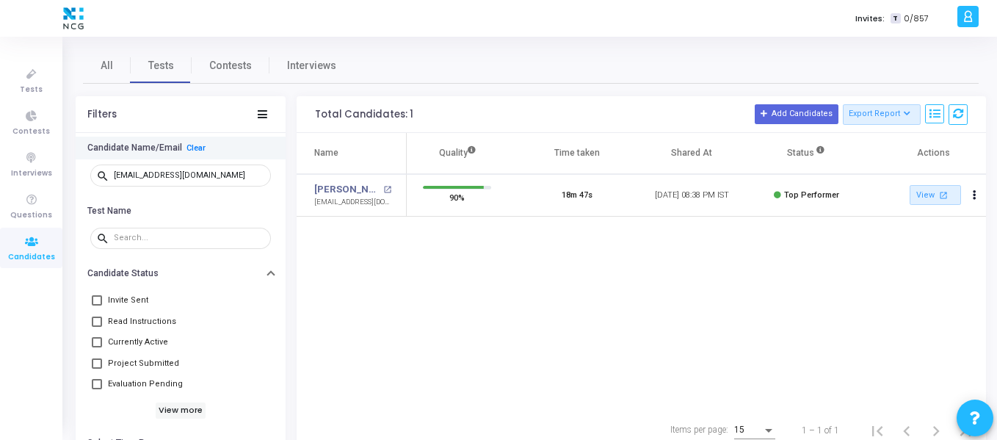
drag, startPoint x: 249, startPoint y: 170, endPoint x: 186, endPoint y: 157, distance: 63.6
click at [186, 157] on div "Candidate Name/Email Clear search [EMAIL_ADDRESS][DOMAIN_NAME]" at bounding box center [181, 168] width 210 height 62
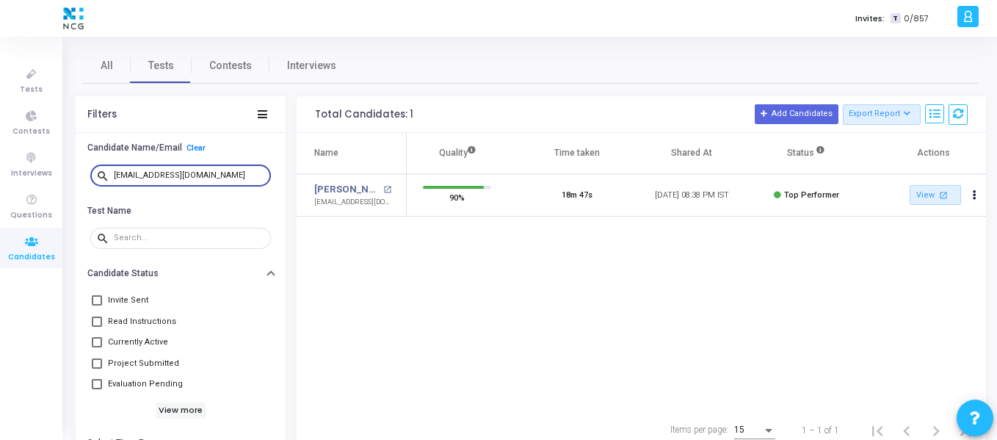
drag, startPoint x: 255, startPoint y: 174, endPoint x: 70, endPoint y: 174, distance: 185.0
click at [70, 174] on div "All Tests Contests Interviews Filters Candidate Name/Email Clear search [EMAIL_…" at bounding box center [531, 249] width 932 height 403
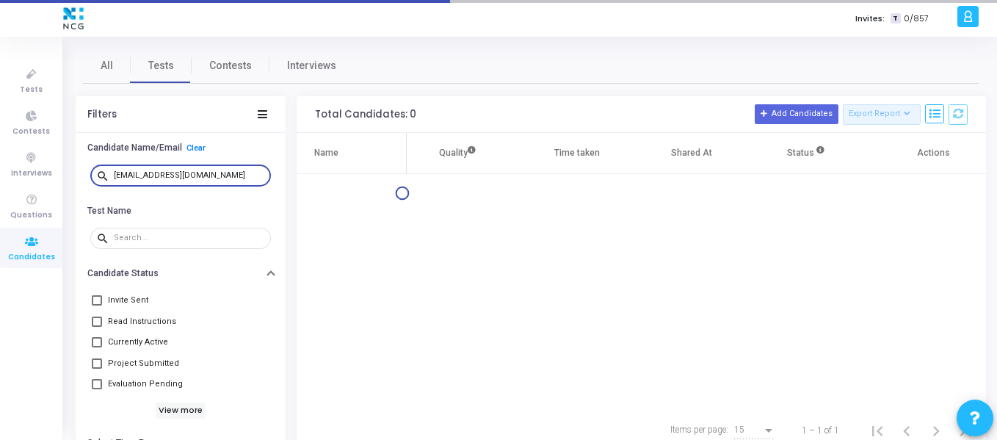
type input "[EMAIL_ADDRESS][DOMAIN_NAME]"
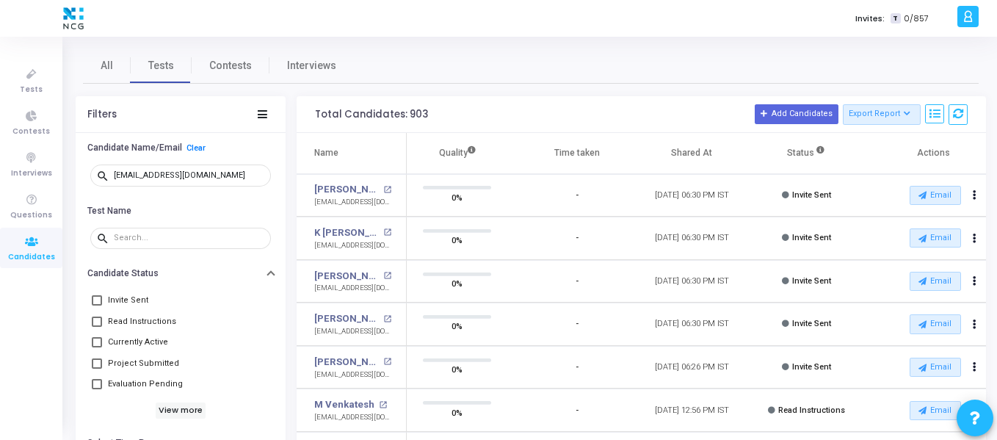
click at [41, 253] on span "Candidates" at bounding box center [31, 257] width 47 height 12
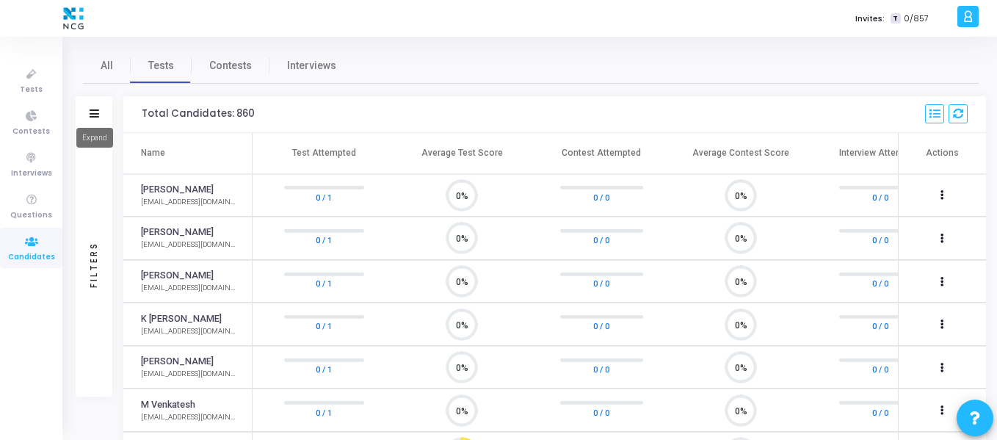
click at [96, 115] on icon at bounding box center [95, 113] width 10 height 8
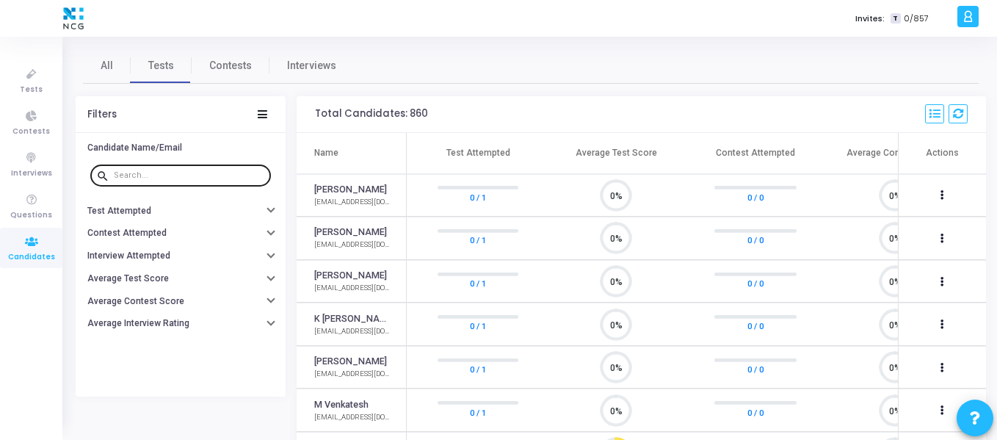
click at [158, 173] on input "text" at bounding box center [189, 175] width 151 height 9
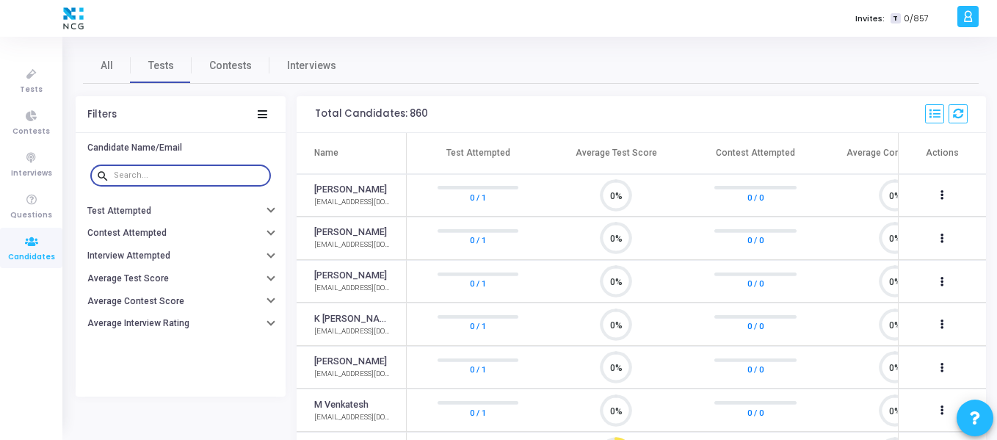
paste input "[EMAIL_ADDRESS][DOMAIN_NAME]"
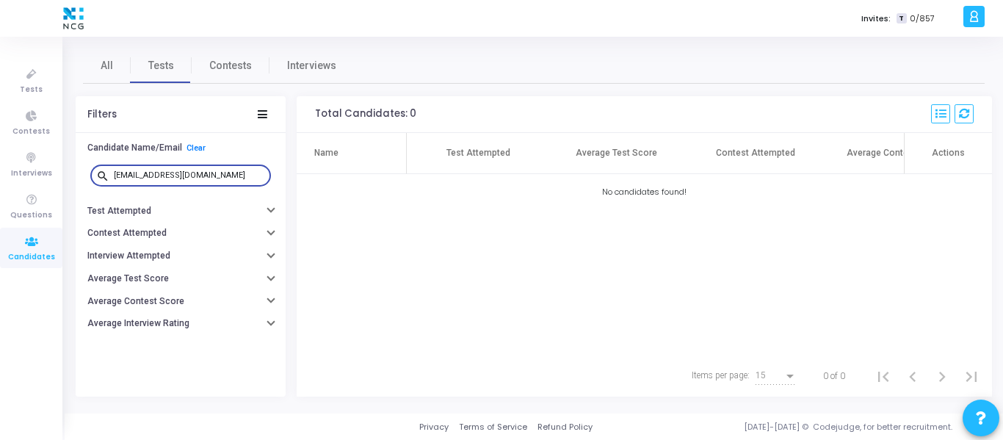
type input "[EMAIL_ADDRESS][DOMAIN_NAME]"
